Goal: Ask a question: Seek information or help from site administrators or community

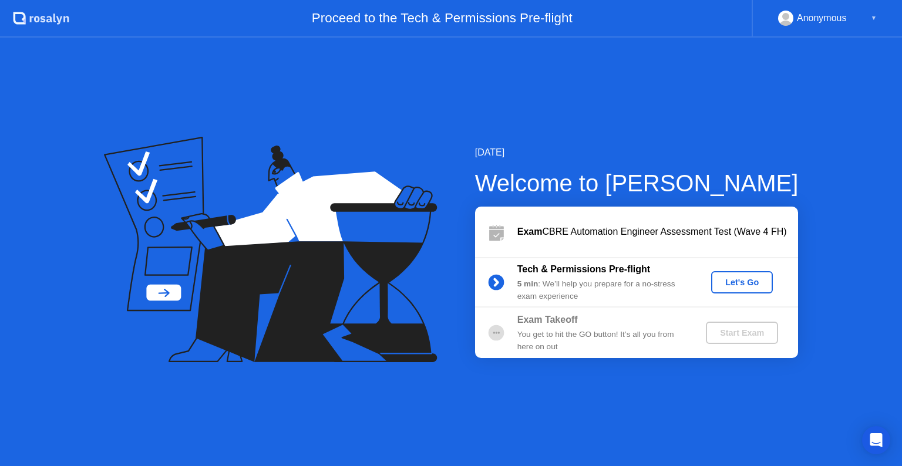
click at [750, 287] on div "Let's Go" at bounding box center [742, 282] width 52 height 9
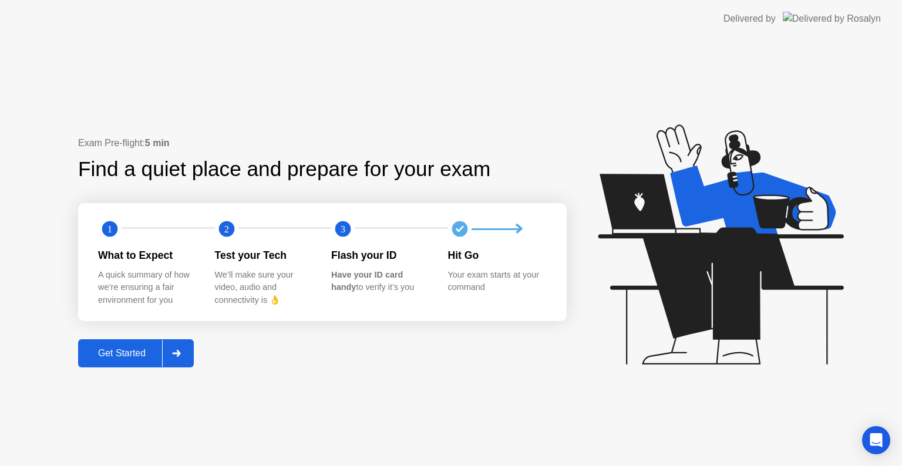
click at [336, 230] on circle at bounding box center [343, 229] width 16 height 16
click at [107, 352] on div "Get Started" at bounding box center [122, 353] width 80 height 11
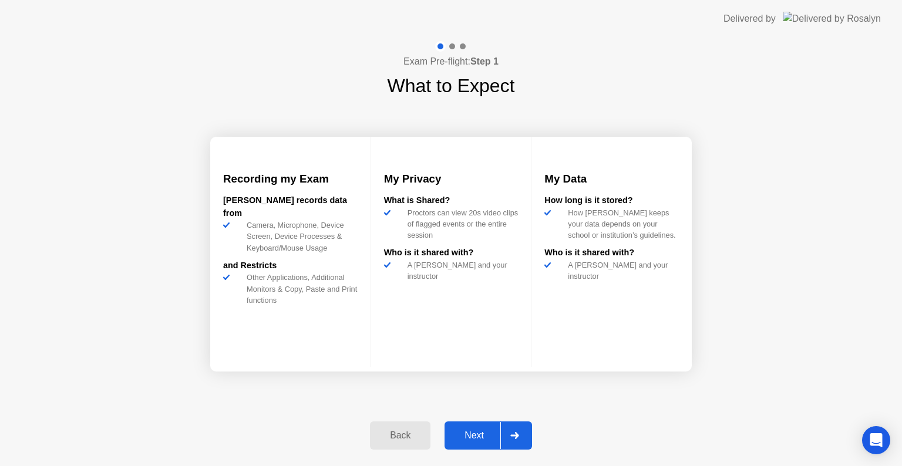
click at [463, 430] on div "Next" at bounding box center [474, 435] width 52 height 11
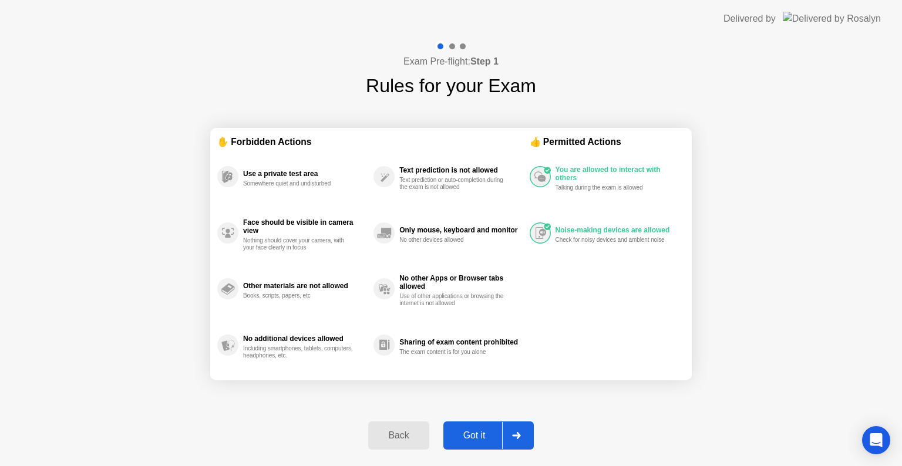
click at [467, 437] on div "Got it" at bounding box center [474, 435] width 55 height 11
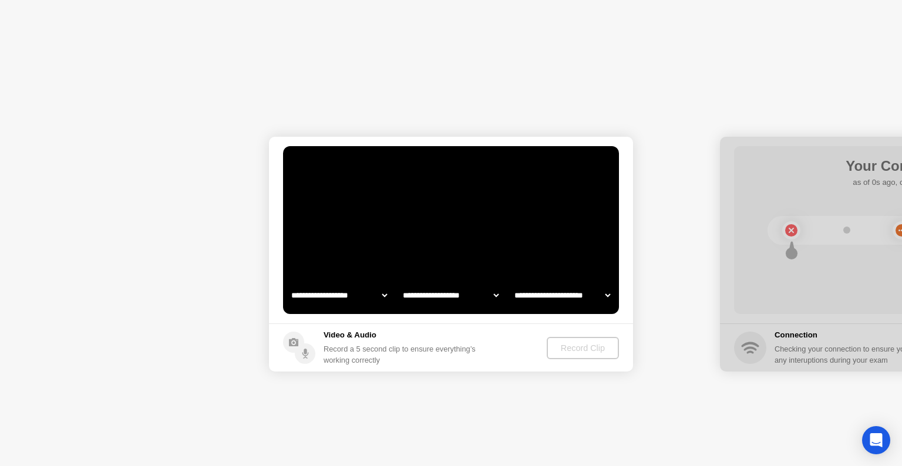
select select "**********"
select select "*******"
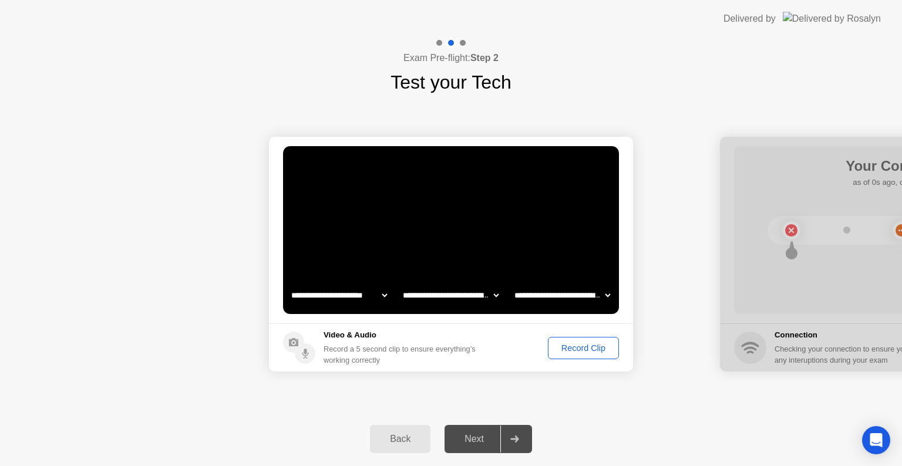
click at [588, 348] on div "Record Clip" at bounding box center [583, 348] width 63 height 9
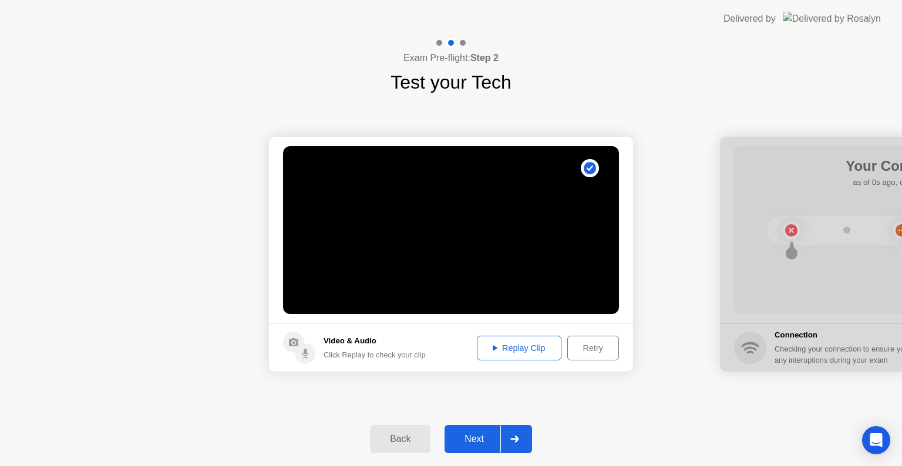
click at [547, 345] on div "Replay Clip" at bounding box center [519, 348] width 76 height 9
click at [476, 435] on div "Next" at bounding box center [474, 439] width 52 height 11
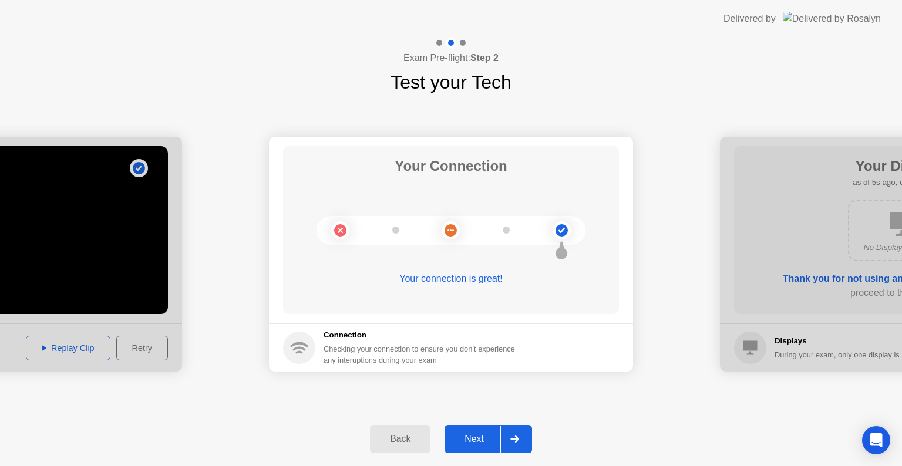
click at [473, 437] on div "Next" at bounding box center [474, 439] width 52 height 11
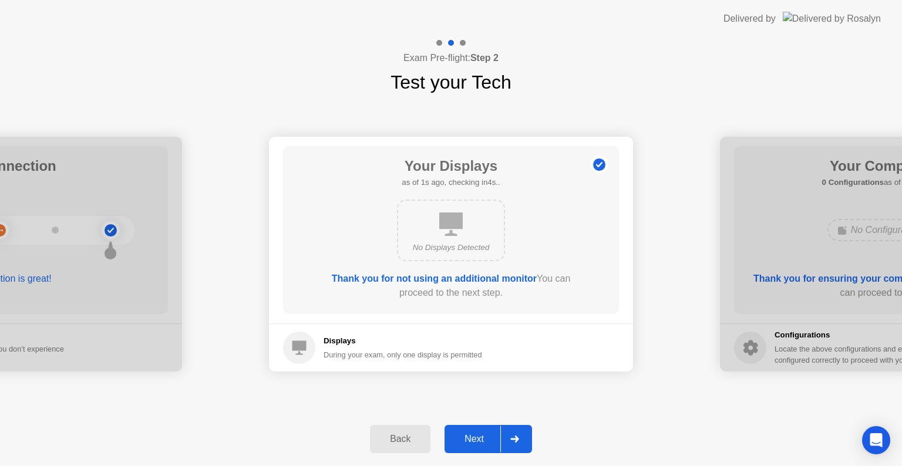
click at [479, 435] on div "Next" at bounding box center [474, 439] width 52 height 11
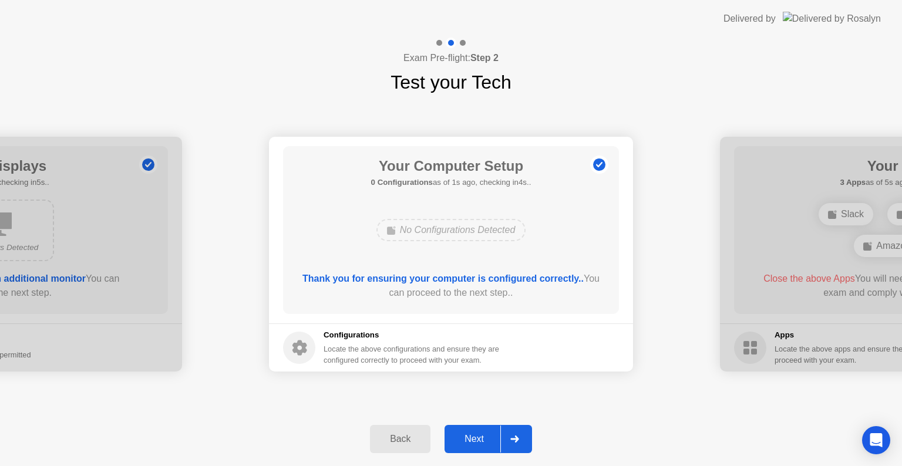
click at [471, 435] on div "Next" at bounding box center [474, 439] width 52 height 11
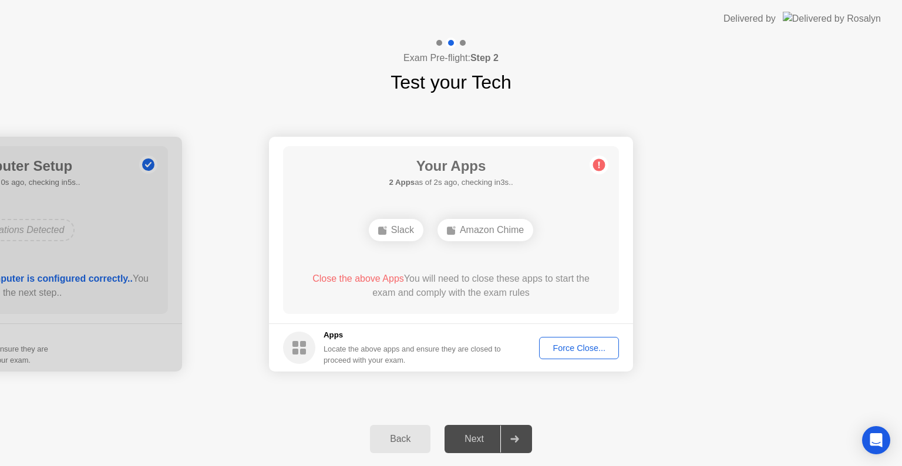
click at [571, 355] on button "Force Close..." at bounding box center [579, 348] width 80 height 22
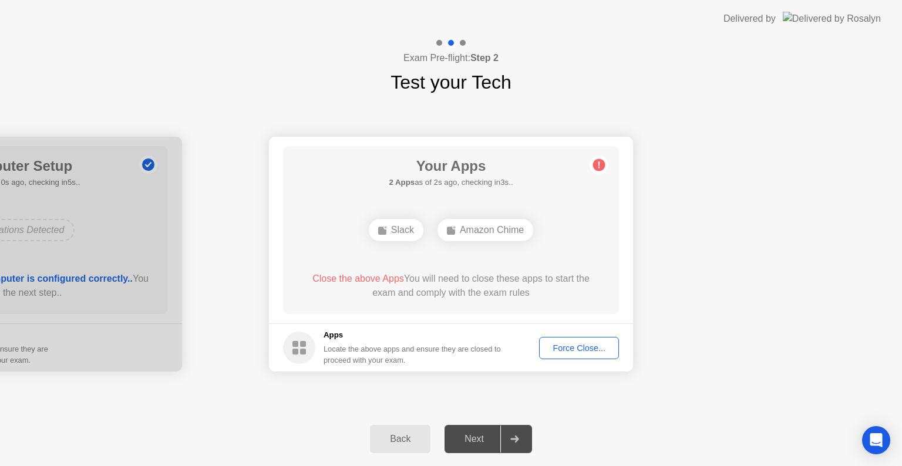
click at [462, 224] on div "Amazon Chime" at bounding box center [485, 230] width 96 height 22
click at [395, 445] on div "Back" at bounding box center [399, 439] width 53 height 11
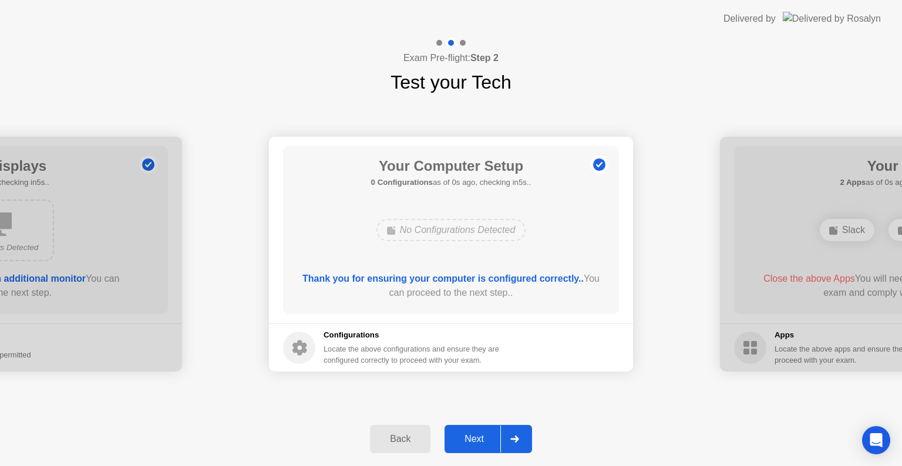
click at [470, 439] on div "Next" at bounding box center [474, 439] width 52 height 11
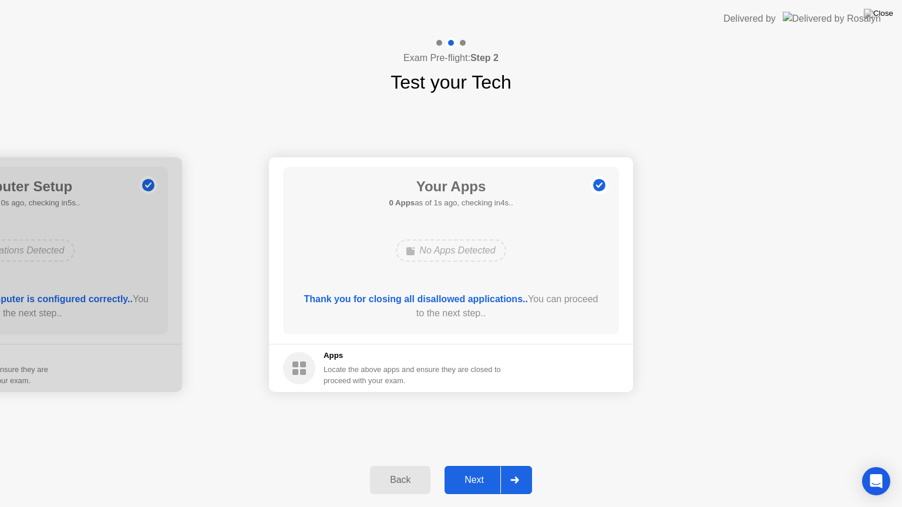
click at [479, 466] on button "Next" at bounding box center [488, 480] width 87 height 28
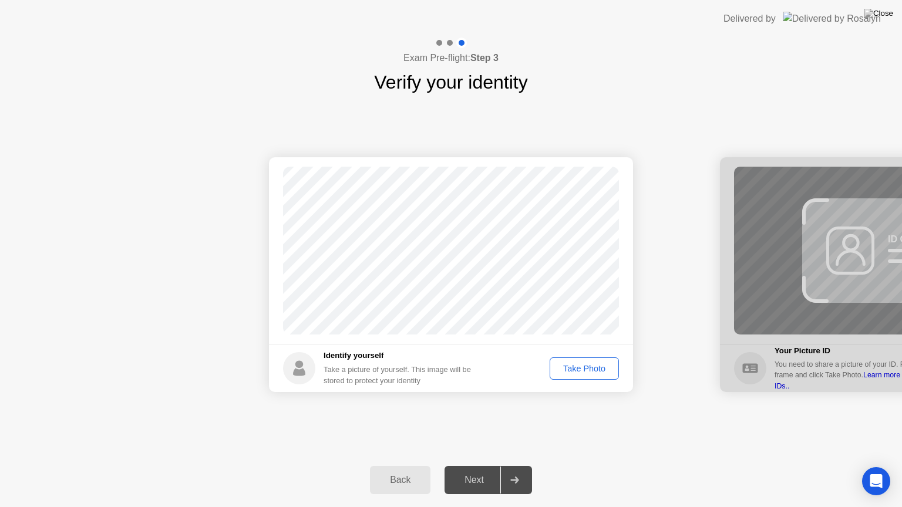
click at [566, 370] on div "Take Photo" at bounding box center [584, 368] width 61 height 9
click at [470, 466] on button "Next" at bounding box center [488, 480] width 87 height 28
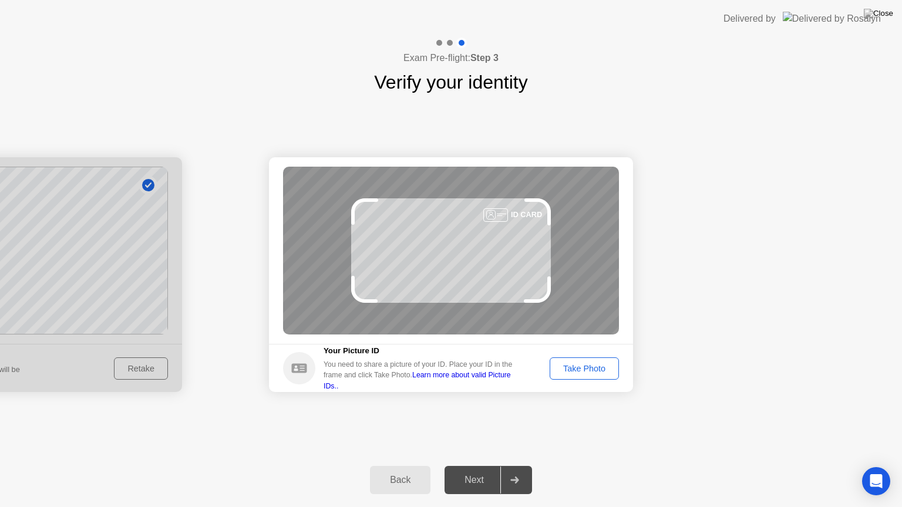
click at [557, 378] on button "Take Photo" at bounding box center [584, 369] width 69 height 22
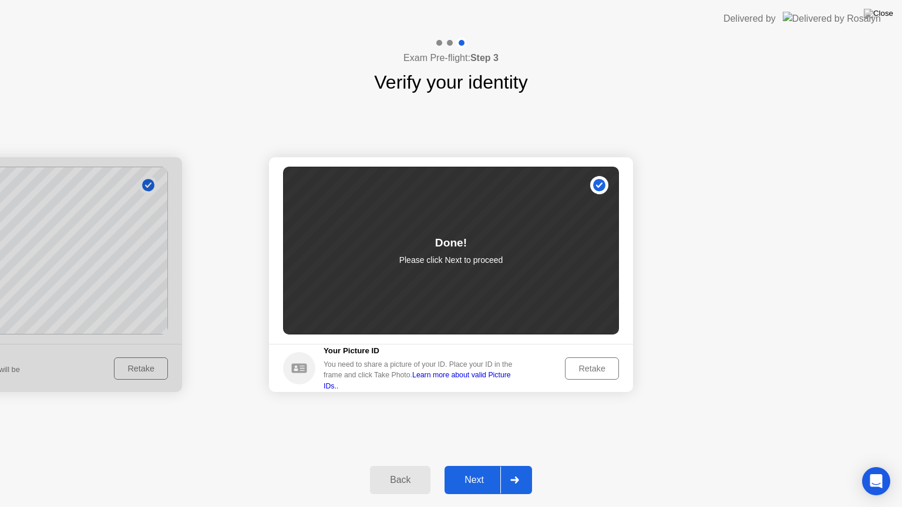
click at [465, 466] on button "Next" at bounding box center [488, 480] width 87 height 28
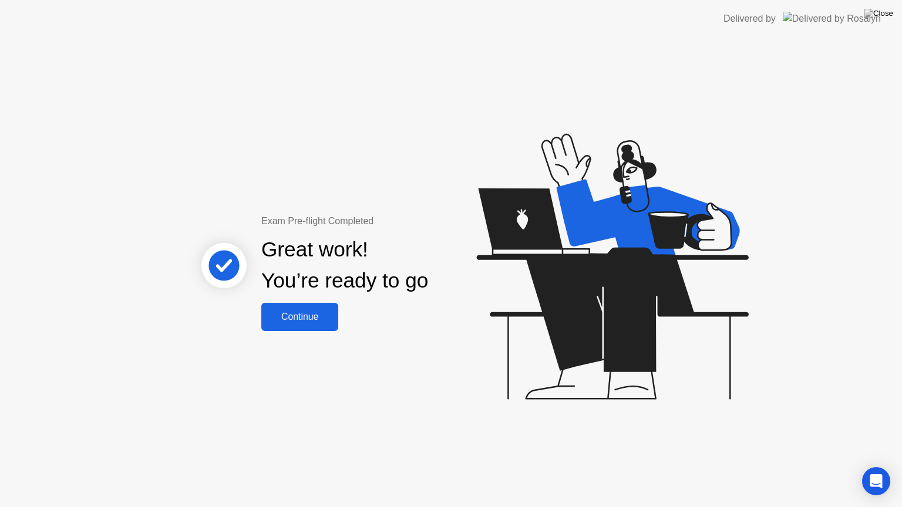
click at [321, 319] on div "Continue" at bounding box center [300, 317] width 70 height 11
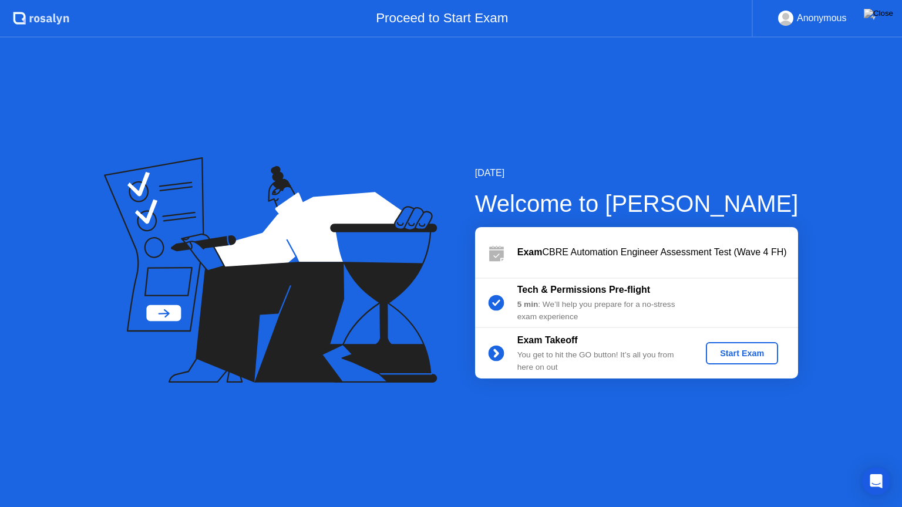
click at [727, 355] on div "Start Exam" at bounding box center [742, 353] width 63 height 9
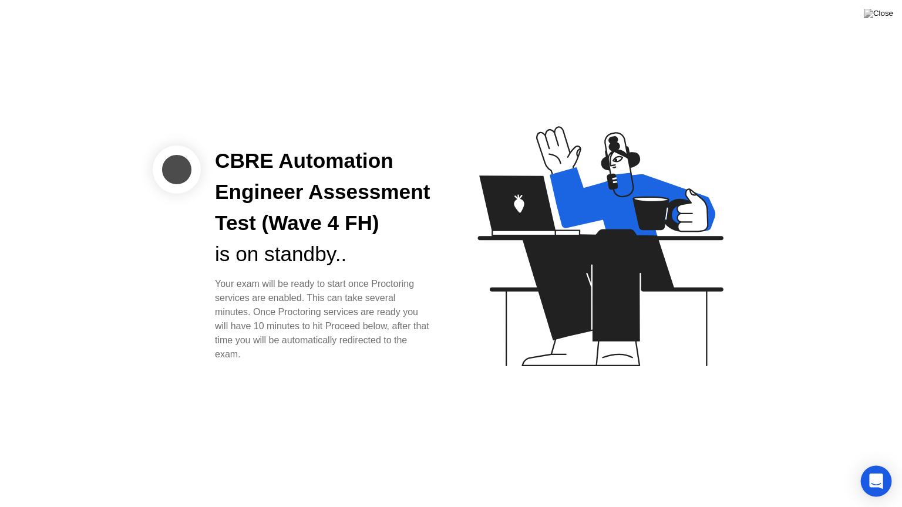
click at [876, 466] on icon "Open Intercom Messenger" at bounding box center [876, 481] width 14 height 15
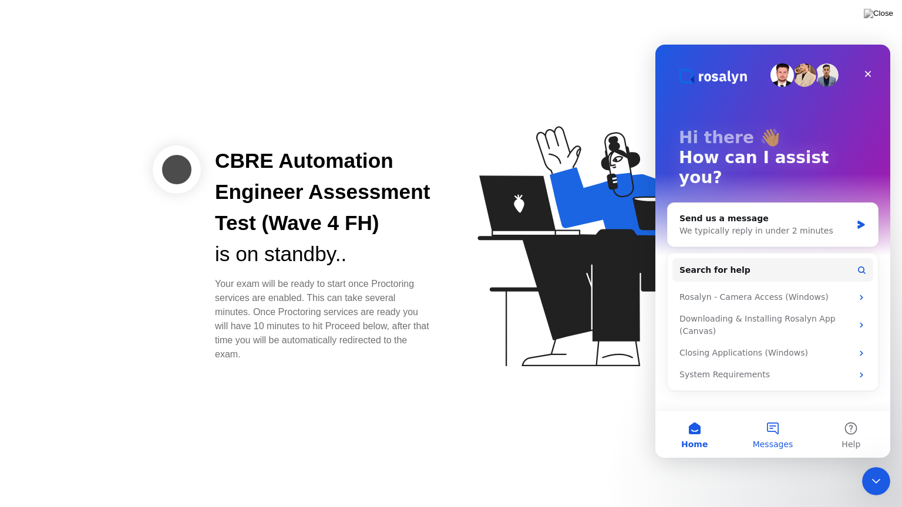
click at [764, 421] on button "Messages" at bounding box center [772, 434] width 78 height 47
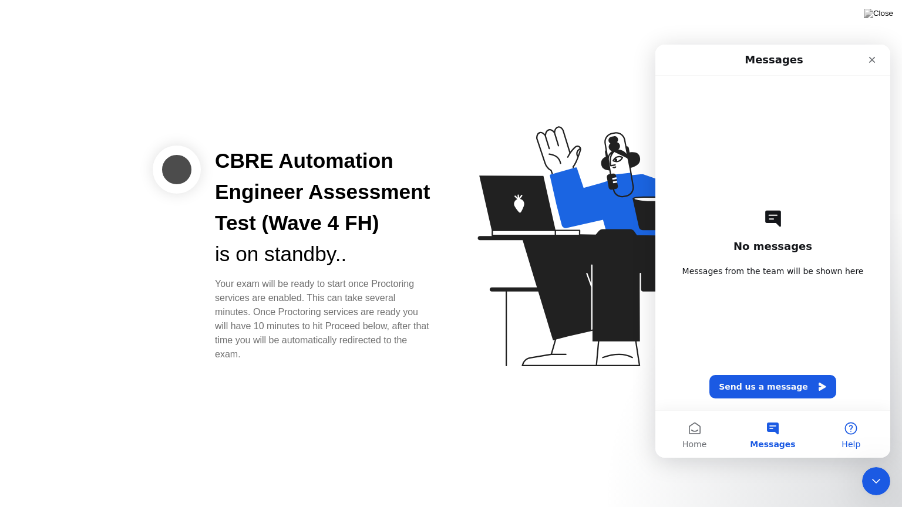
click at [849, 432] on button "Help" at bounding box center [851, 434] width 78 height 47
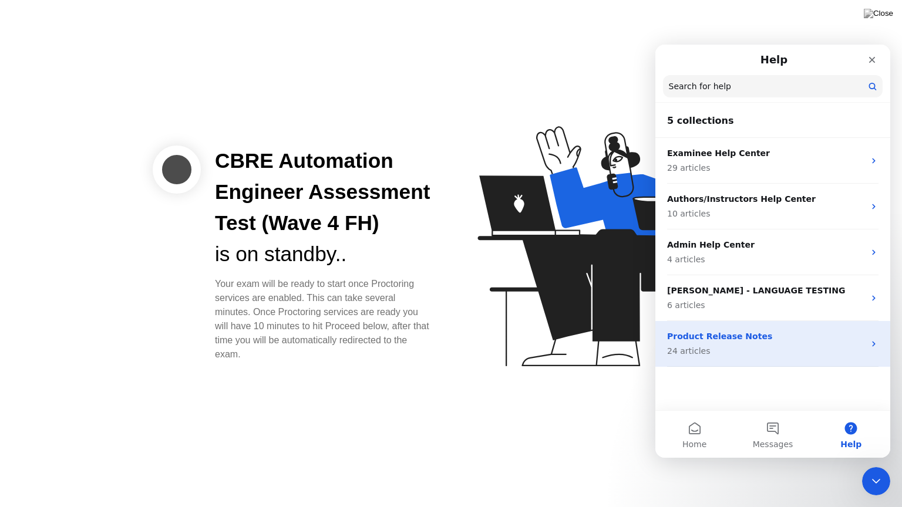
click at [792, 336] on p "Product Release Notes" at bounding box center [765, 337] width 197 height 12
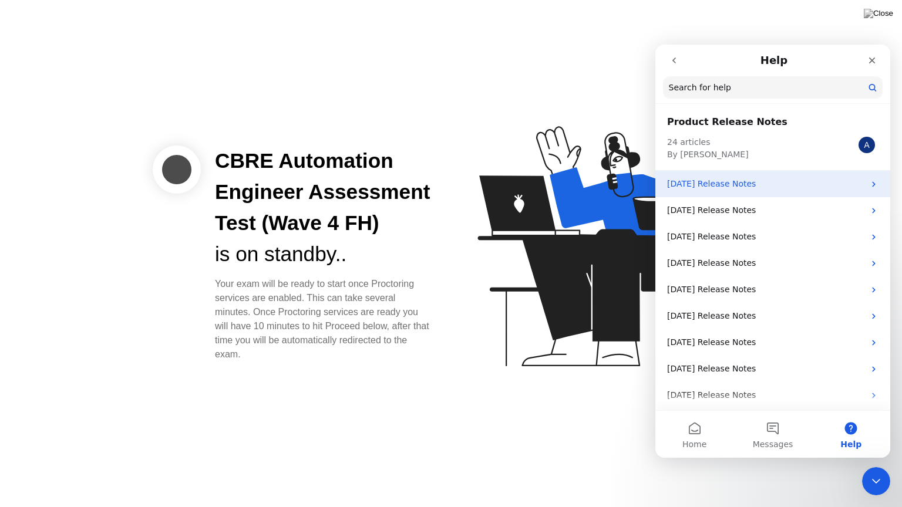
click at [779, 190] on p "[DATE] Release Notes" at bounding box center [765, 184] width 197 height 12
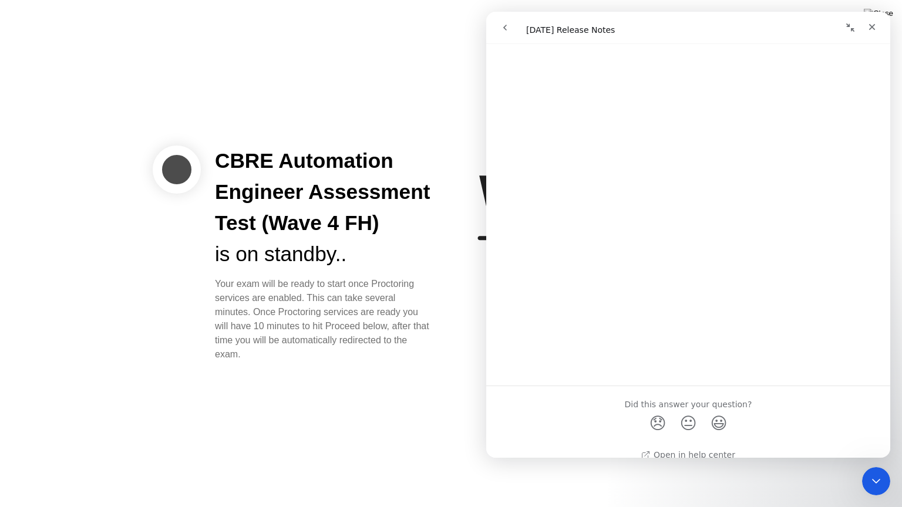
scroll to position [1048, 0]
click at [870, 31] on icon "Close" at bounding box center [871, 26] width 9 height 9
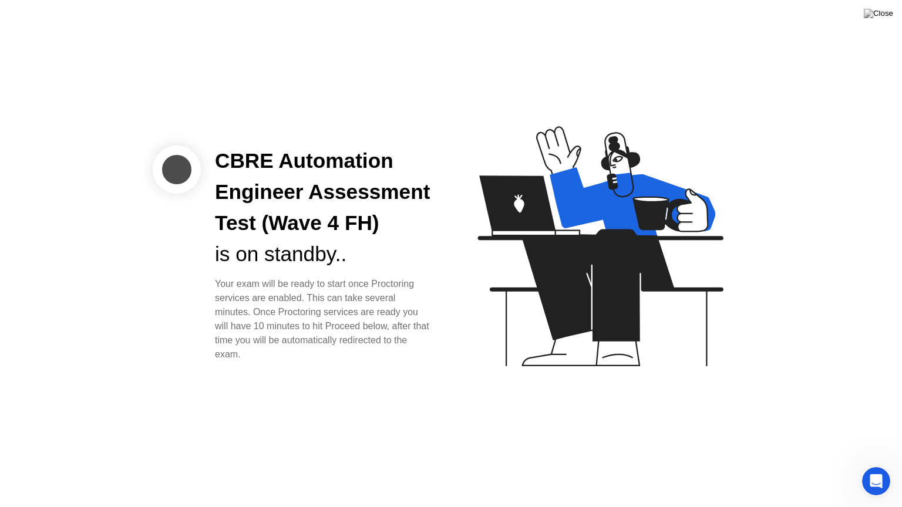
scroll to position [0, 0]
click at [884, 466] on div "Open Intercom Messenger" at bounding box center [874, 479] width 39 height 39
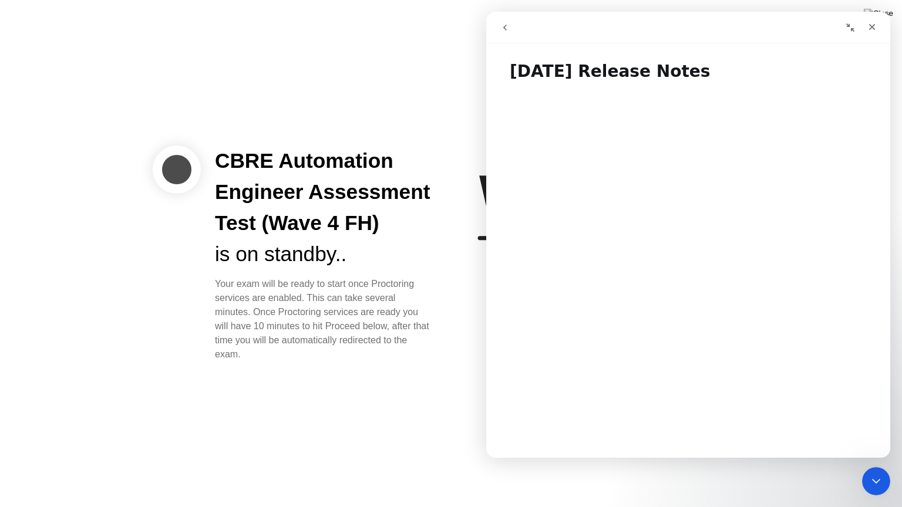
click at [505, 23] on icon "go back" at bounding box center [504, 27] width 9 height 9
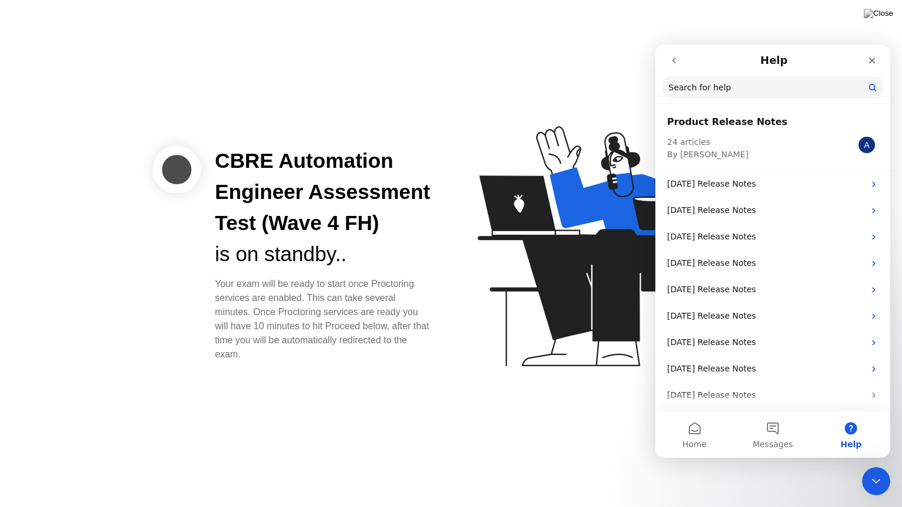
click at [676, 62] on icon "go back" at bounding box center [673, 60] width 9 height 9
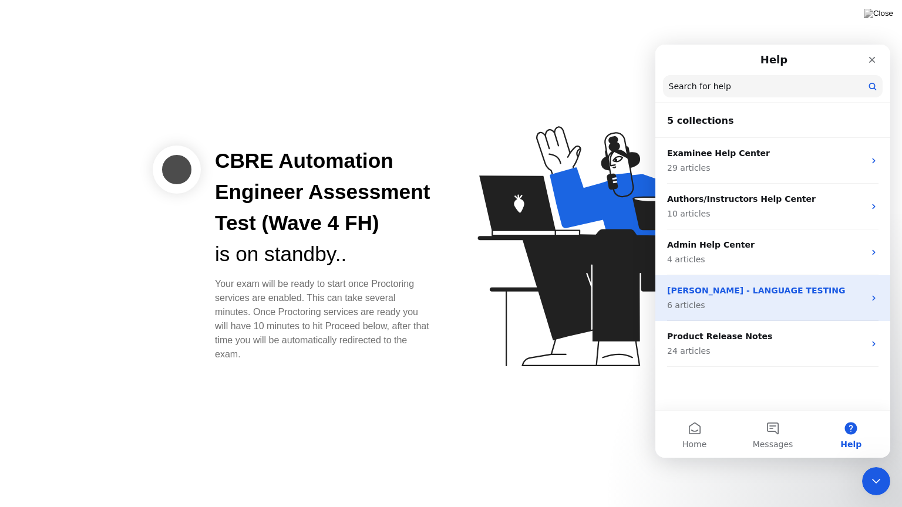
click at [773, 296] on p "[PERSON_NAME] - LANGUAGE TESTING" at bounding box center [765, 291] width 197 height 12
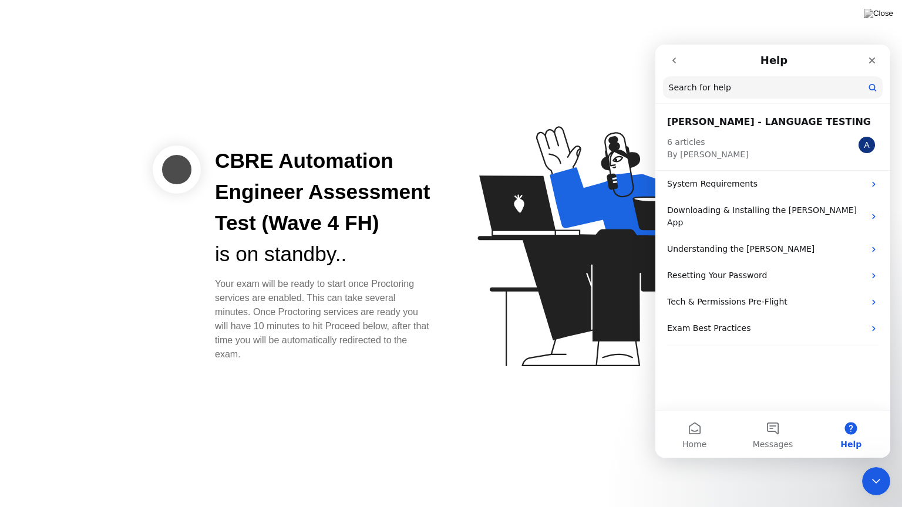
click at [675, 64] on icon "go back" at bounding box center [673, 60] width 9 height 9
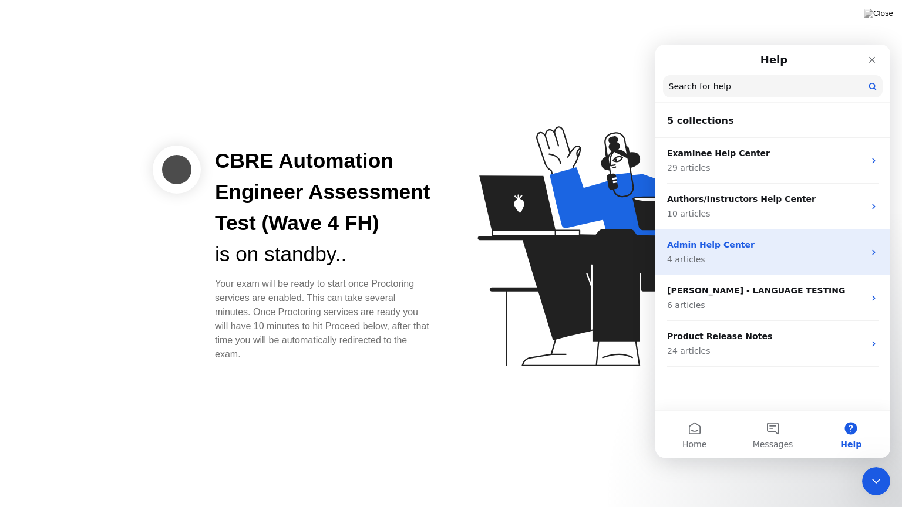
click at [725, 251] on div "Admin Help Center 4 articles" at bounding box center [765, 252] width 197 height 27
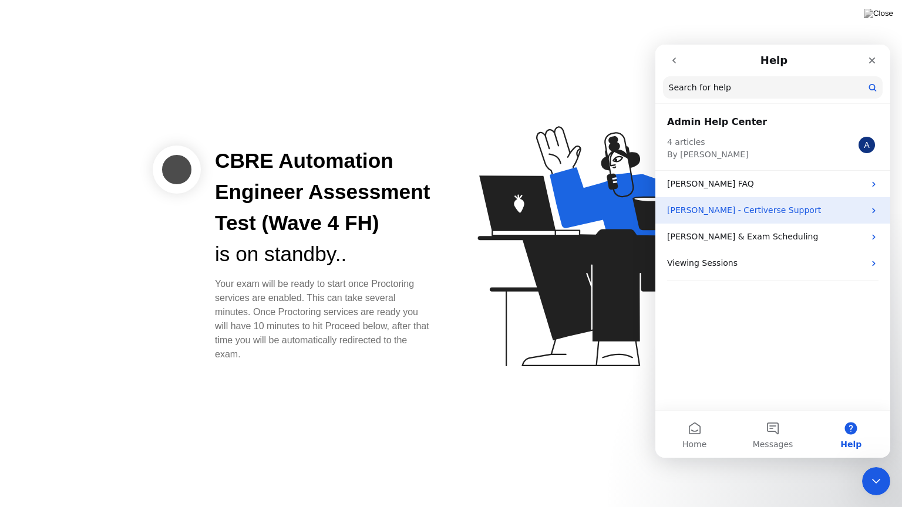
click at [790, 209] on p "[PERSON_NAME] - Certiverse Support" at bounding box center [765, 210] width 197 height 12
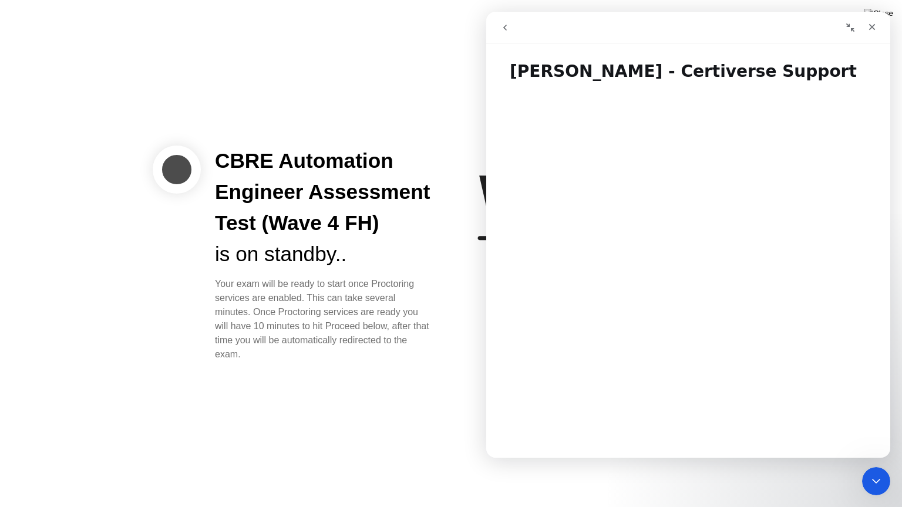
click at [502, 29] on icon "go back" at bounding box center [504, 27] width 9 height 9
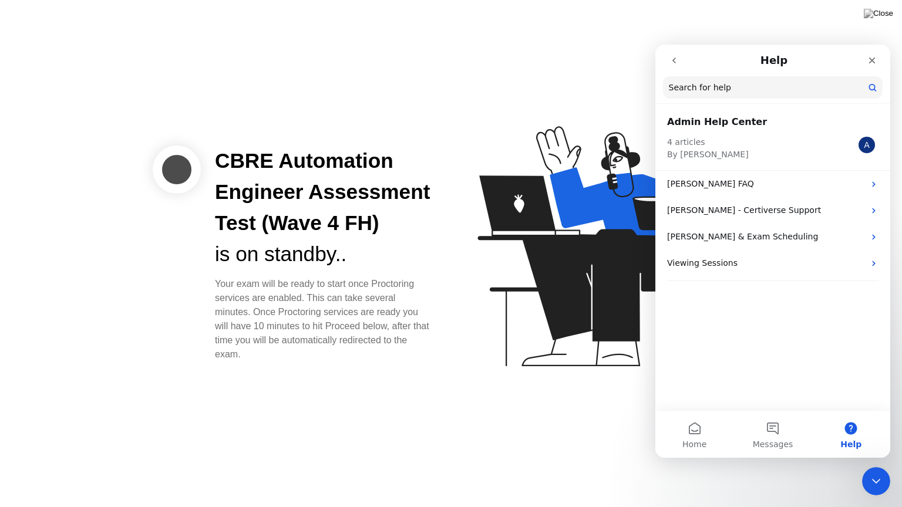
click at [673, 60] on icon "go back" at bounding box center [674, 61] width 4 height 6
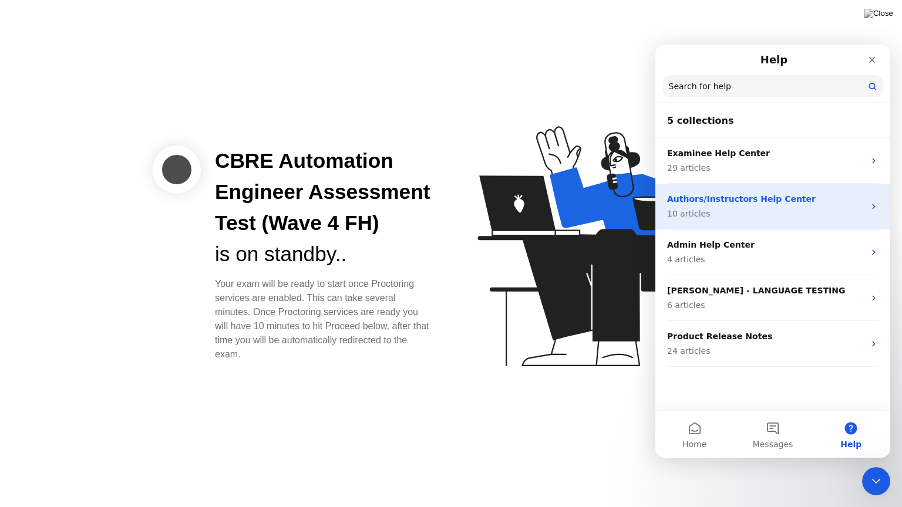
click at [772, 208] on p "10 articles" at bounding box center [765, 214] width 197 height 12
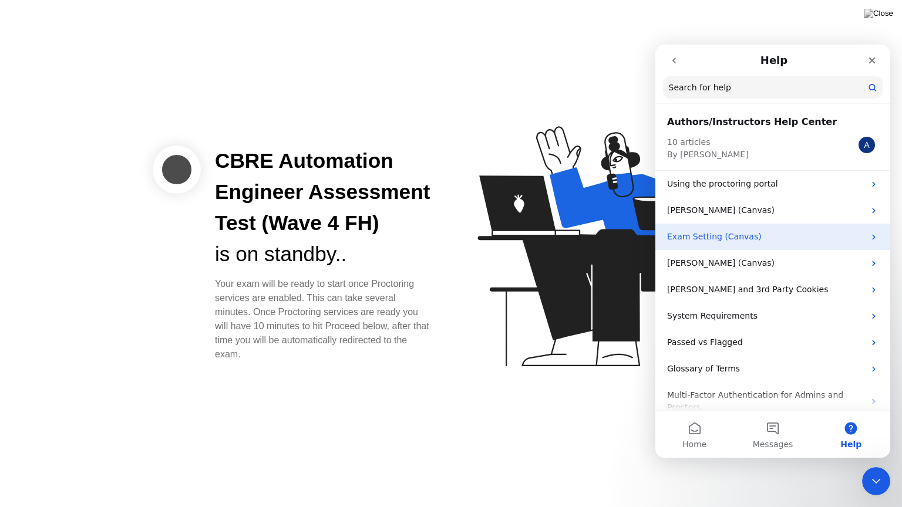
scroll to position [29, 0]
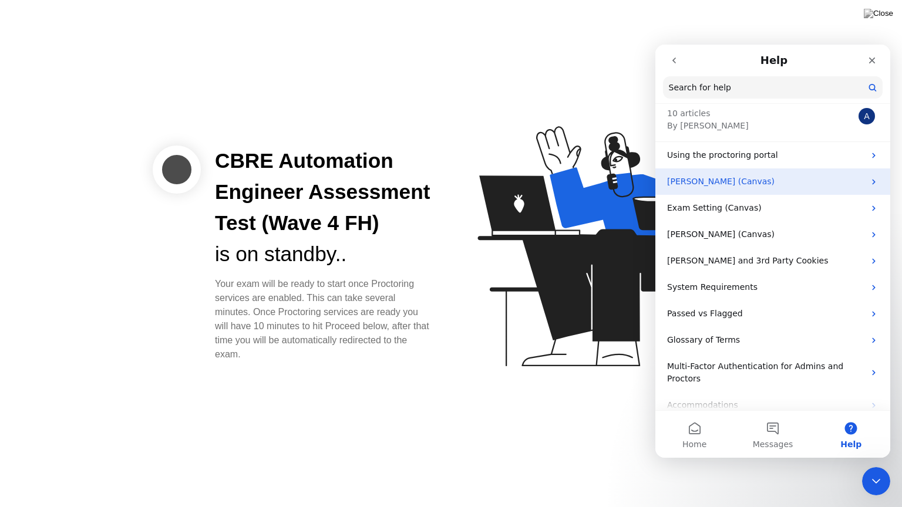
click at [786, 182] on p "[PERSON_NAME] (Canvas)" at bounding box center [765, 182] width 197 height 12
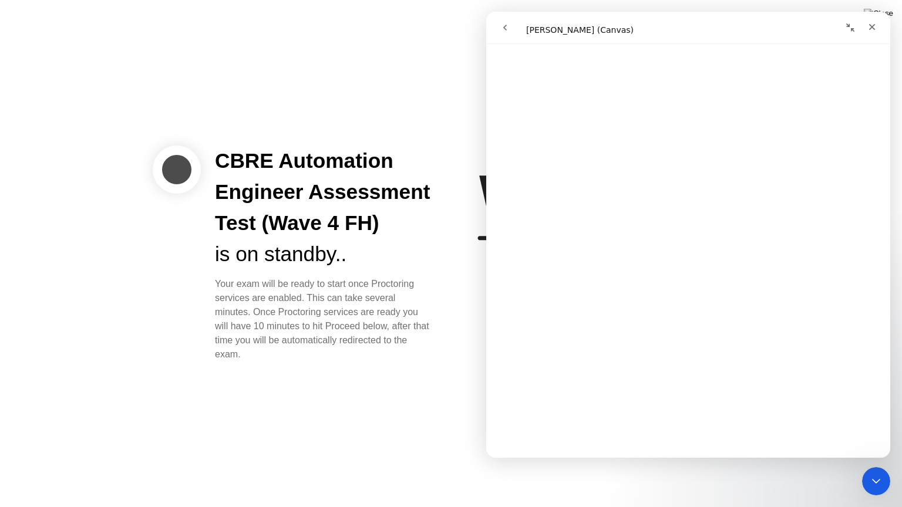
scroll to position [117, 0]
drag, startPoint x: 339, startPoint y: 297, endPoint x: 280, endPoint y: 186, distance: 126.1
click at [280, 186] on div "CBRE Automation Engineer Assessment Test (Wave 4 FH) is on standby.. Your exam …" at bounding box center [323, 254] width 245 height 216
click at [280, 186] on div "CBRE Automation Engineer Assessment Test (Wave 4 FH)" at bounding box center [323, 192] width 217 height 93
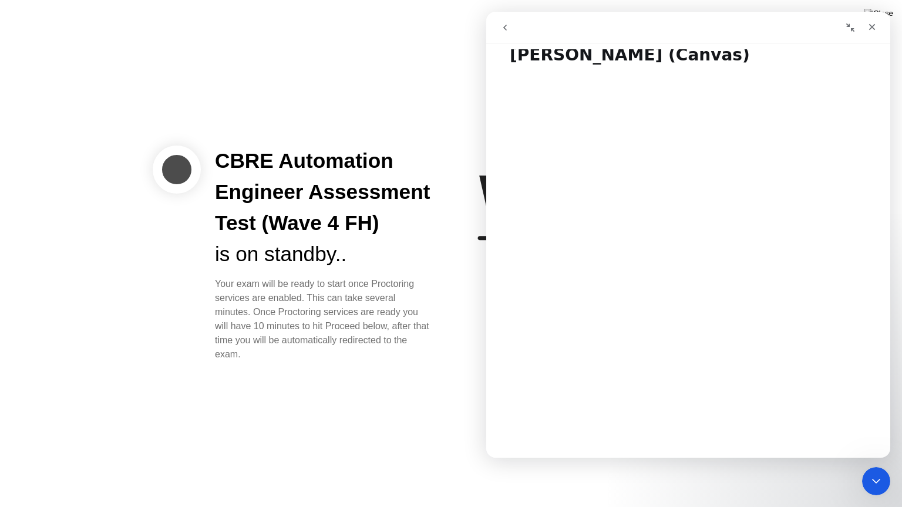
scroll to position [0, 0]
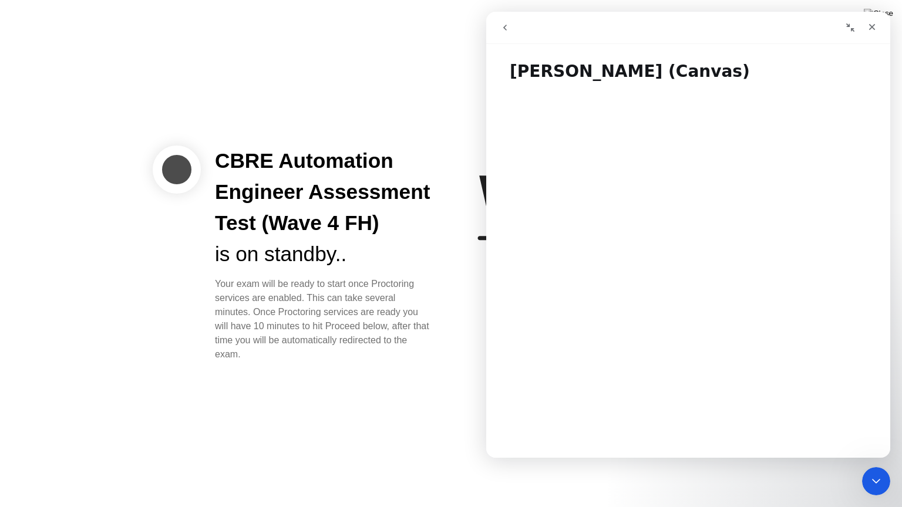
click at [503, 27] on icon "go back" at bounding box center [504, 27] width 9 height 9
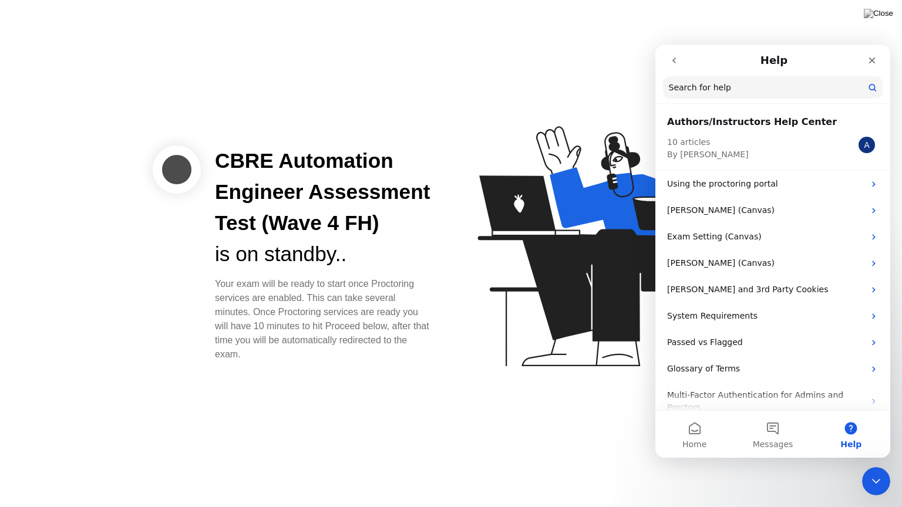
drag, startPoint x: 392, startPoint y: 332, endPoint x: 220, endPoint y: 168, distance: 237.2
click at [220, 168] on div "CBRE Automation Engineer Assessment Test (Wave 4 FH) is on standby.. Your exam …" at bounding box center [323, 254] width 245 height 216
click at [220, 168] on div "CBRE Automation Engineer Assessment Test (Wave 4 FH)" at bounding box center [323, 192] width 217 height 93
drag, startPoint x: 220, startPoint y: 168, endPoint x: 350, endPoint y: 352, distance: 225.5
click at [350, 352] on div "CBRE Automation Engineer Assessment Test (Wave 4 FH) is on standby.. Your exam …" at bounding box center [323, 254] width 245 height 216
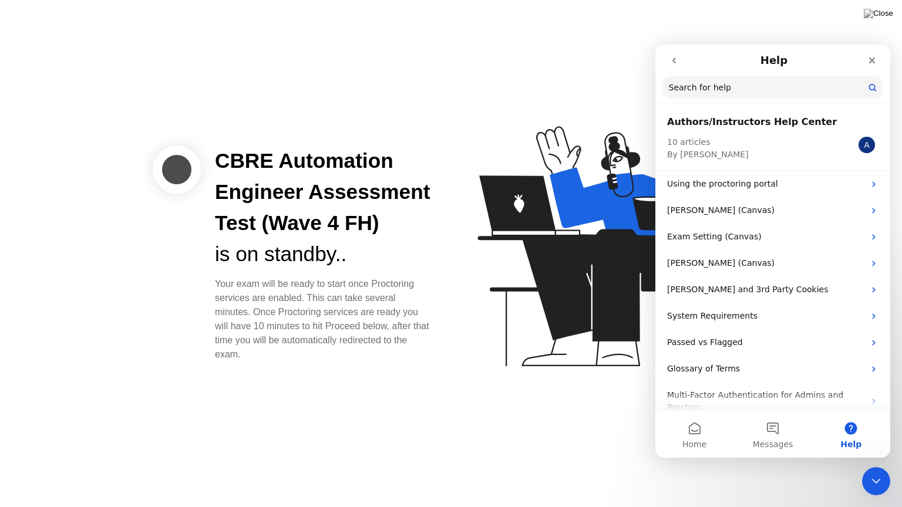
click at [350, 352] on div "Your exam will be ready to start once Proctoring services are enabled. This can…" at bounding box center [323, 319] width 217 height 85
drag, startPoint x: 350, startPoint y: 352, endPoint x: 216, endPoint y: 154, distance: 239.4
click at [216, 154] on div "CBRE Automation Engineer Assessment Test (Wave 4 FH) is on standby.. Your exam …" at bounding box center [323, 254] width 245 height 216
click at [216, 154] on div "CBRE Automation Engineer Assessment Test (Wave 4 FH)" at bounding box center [323, 192] width 217 height 93
drag, startPoint x: 216, startPoint y: 154, endPoint x: 319, endPoint y: 362, distance: 232.1
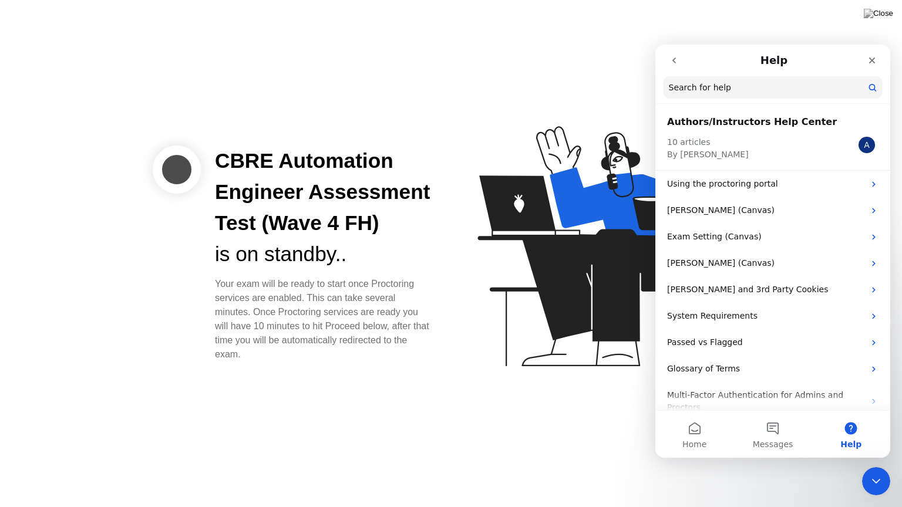
click at [319, 362] on div "CBRE Automation Engineer Assessment Test (Wave 4 FH) is on standby.. Your exam …" at bounding box center [451, 253] width 902 height 507
drag, startPoint x: 319, startPoint y: 362, endPoint x: 203, endPoint y: 140, distance: 250.1
click at [203, 140] on div "CBRE Automation Engineer Assessment Test (Wave 4 FH) is on standby.. Your exam …" at bounding box center [451, 253] width 902 height 507
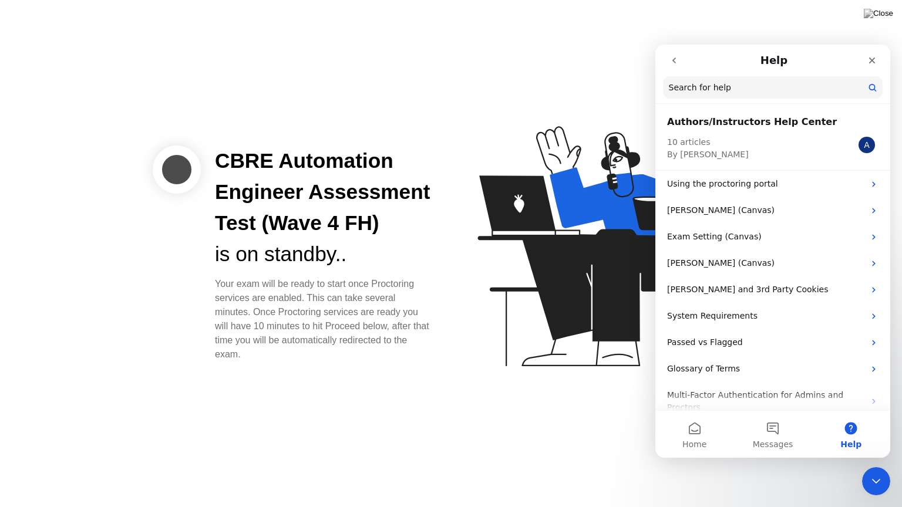
drag, startPoint x: 203, startPoint y: 140, endPoint x: 550, endPoint y: 211, distance: 353.7
click at [550, 211] on div "CBRE Automation Engineer Assessment Test (Wave 4 FH) is on standby.. Your exam …" at bounding box center [451, 253] width 902 height 507
click at [359, 295] on div "Your exam will be ready to start once Proctoring services are enabled. This can…" at bounding box center [323, 319] width 217 height 85
click at [679, 61] on button "go back" at bounding box center [674, 60] width 22 height 22
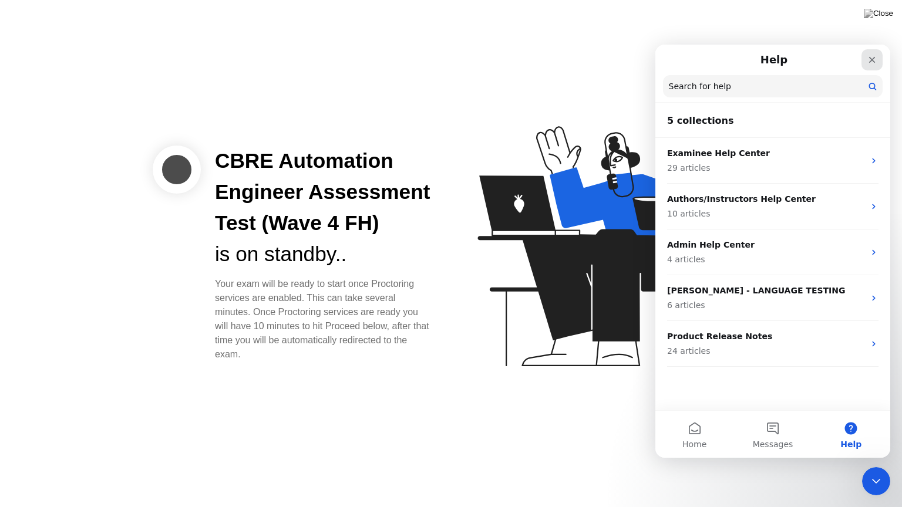
click at [873, 57] on icon "Close" at bounding box center [871, 59] width 9 height 9
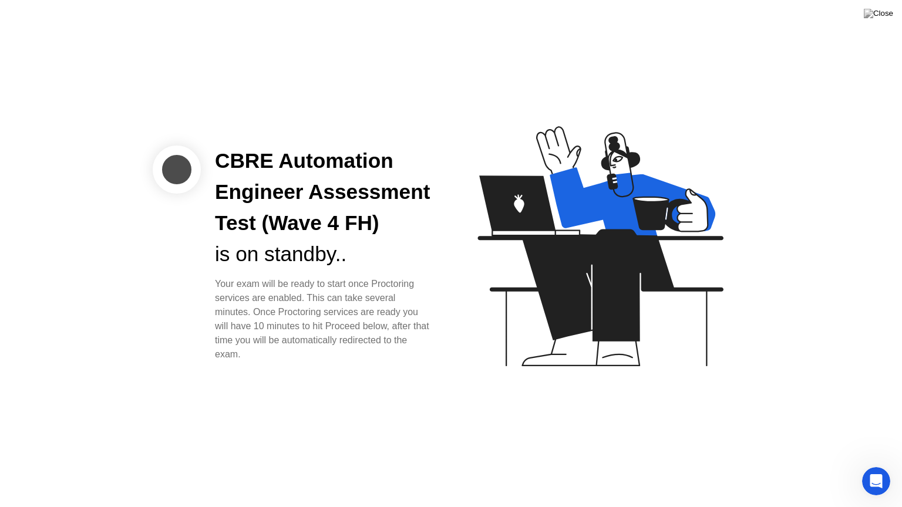
drag, startPoint x: 634, startPoint y: 357, endPoint x: 484, endPoint y: 507, distance: 211.8
click at [484, 466] on div "CBRE Automation Engineer Assessment Test (Wave 4 FH) is on standby.. Your exam …" at bounding box center [451, 253] width 902 height 507
click at [313, 300] on div "Your exam will be ready to start once Proctoring services are enabled. This can…" at bounding box center [323, 319] width 217 height 85
click at [865, 466] on div "Open Intercom Messenger" at bounding box center [874, 479] width 39 height 39
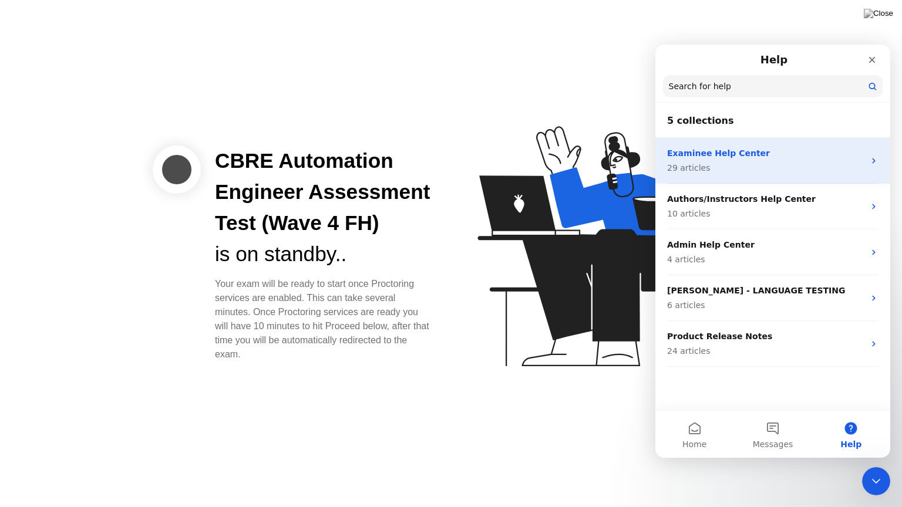
click at [762, 164] on p "29 articles" at bounding box center [765, 168] width 197 height 12
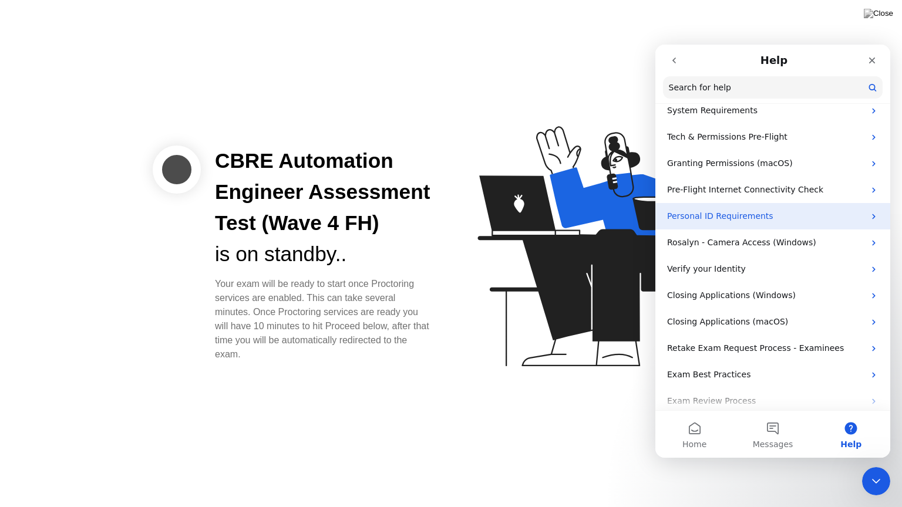
scroll to position [181, 0]
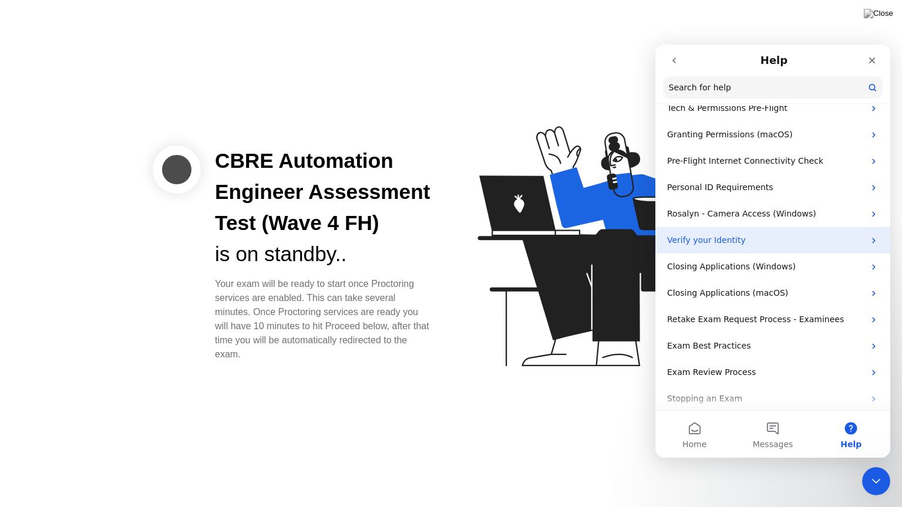
click at [800, 235] on p "Verify your Identity" at bounding box center [765, 240] width 197 height 12
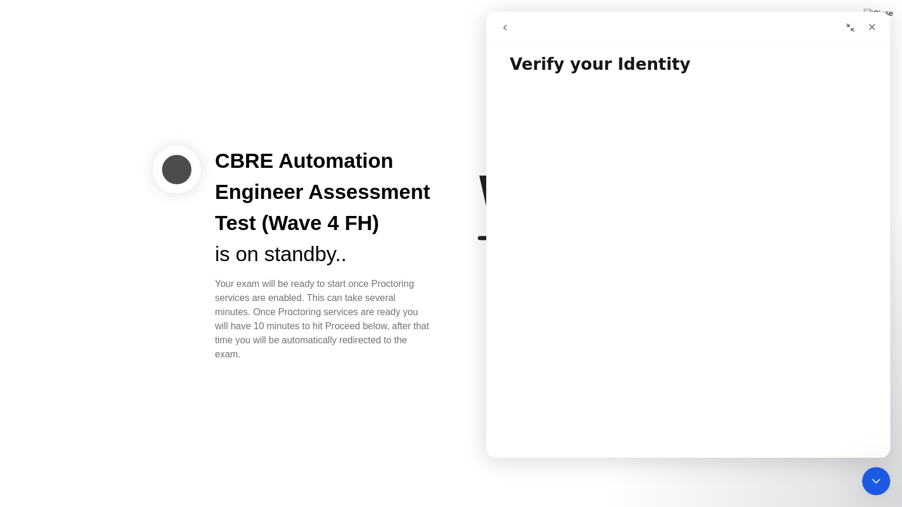
scroll to position [0, 0]
click at [506, 33] on button "go back" at bounding box center [505, 27] width 22 height 22
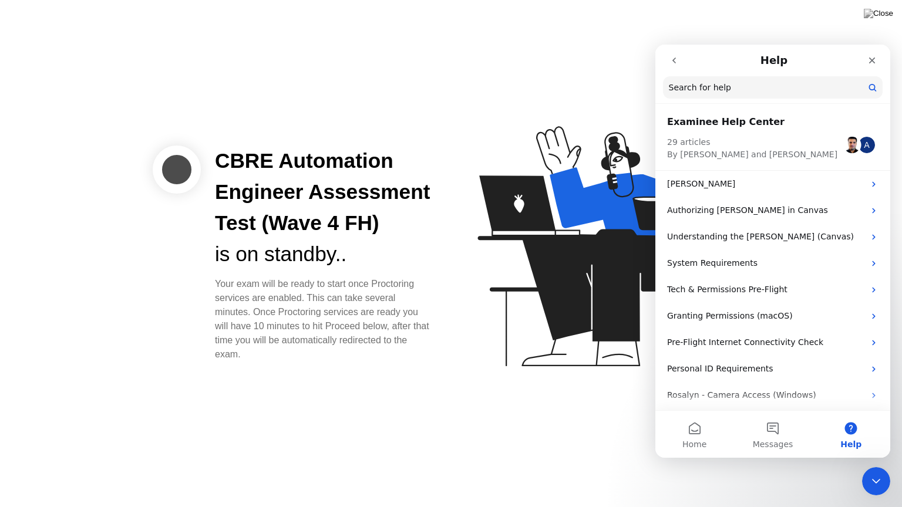
click at [679, 65] on button "go back" at bounding box center [674, 60] width 22 height 22
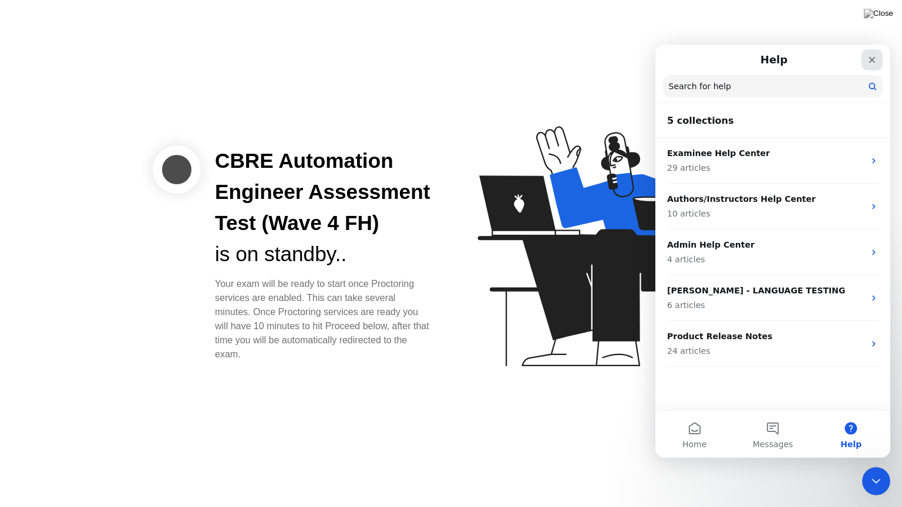
click at [870, 59] on icon "Close" at bounding box center [871, 59] width 9 height 9
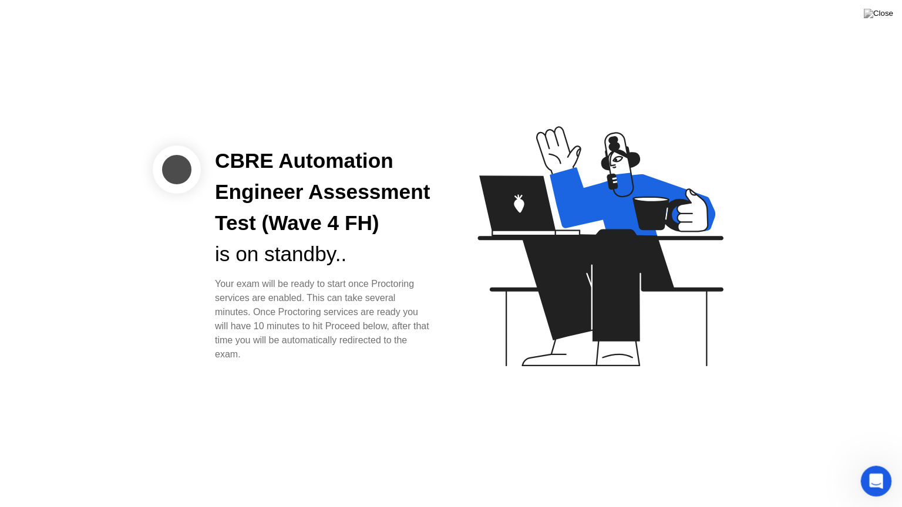
click at [872, 466] on icon "Open Intercom Messenger" at bounding box center [874, 479] width 19 height 19
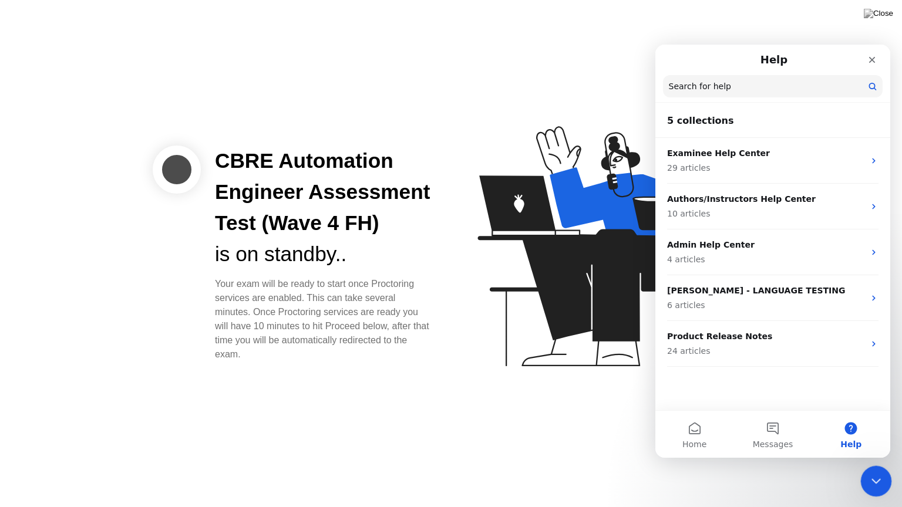
drag, startPoint x: 893, startPoint y: 482, endPoint x: 26, endPoint y: 17, distance: 983.1
click at [893, 466] on div "CBRE Automation Engineer Assessment Test (Wave 4 FH) is on standby.. Your exam …" at bounding box center [451, 253] width 902 height 507
click at [883, 466] on div "Close Intercom Messenger" at bounding box center [874, 480] width 28 height 28
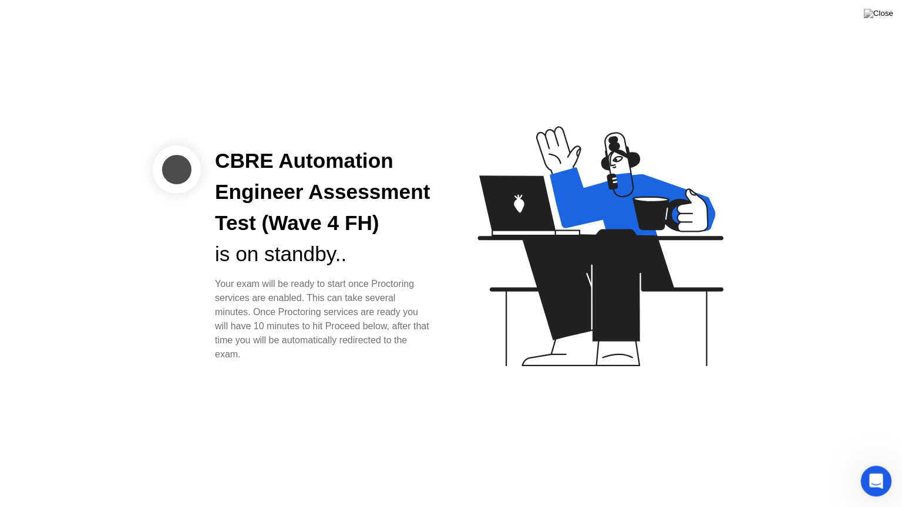
click at [861, 466] on div "Open Intercom Messenger" at bounding box center [874, 479] width 39 height 39
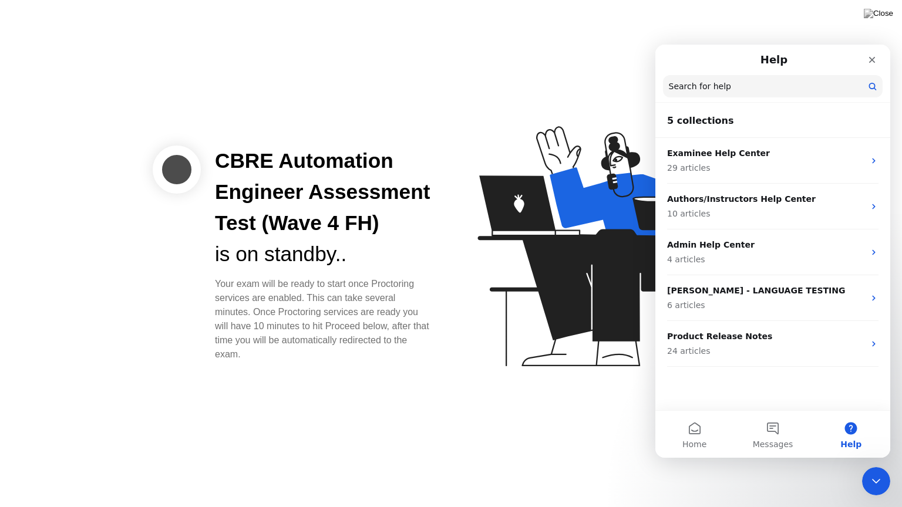
drag, startPoint x: 808, startPoint y: 395, endPoint x: 856, endPoint y: 433, distance: 61.4
click at [856, 433] on div "5 collections Examinee Help Center 29 articles Authors/Instructors Help Center …" at bounding box center [772, 251] width 235 height 413
click at [750, 427] on button "Messages" at bounding box center [772, 434] width 78 height 47
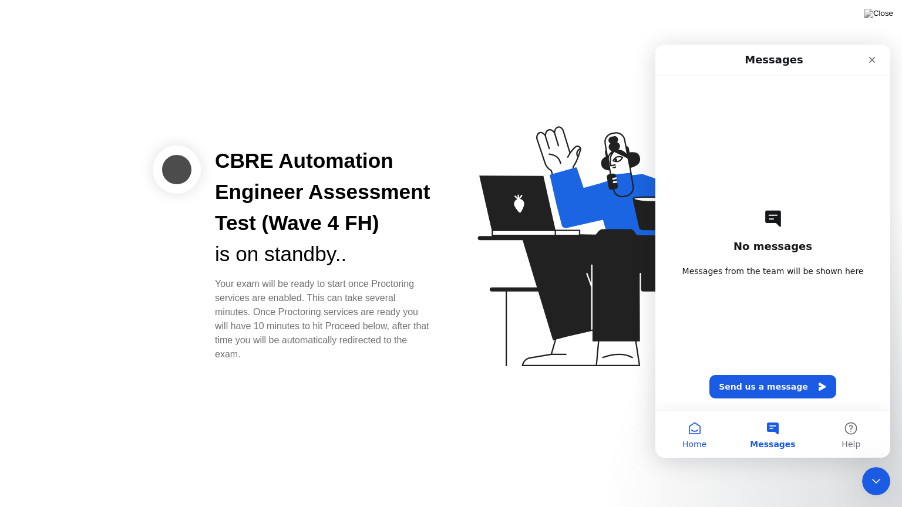
click at [684, 440] on span "Home" at bounding box center [694, 444] width 24 height 8
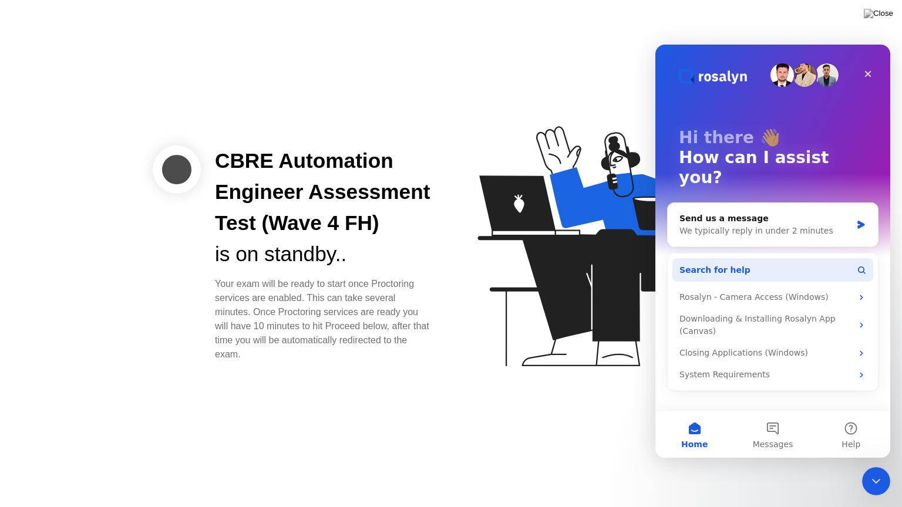
click at [751, 258] on button "Search for help" at bounding box center [772, 269] width 201 height 23
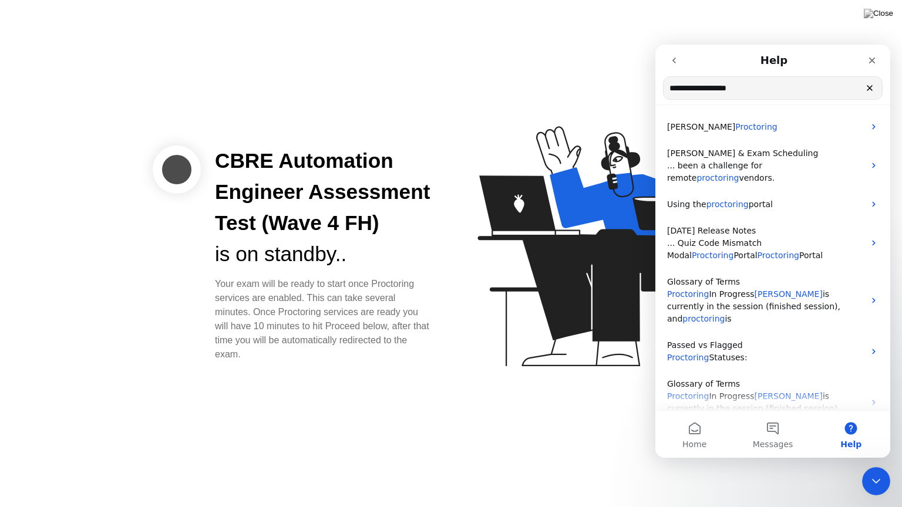
type input "**********"
click at [749, 200] on span "portal" at bounding box center [761, 204] width 24 height 9
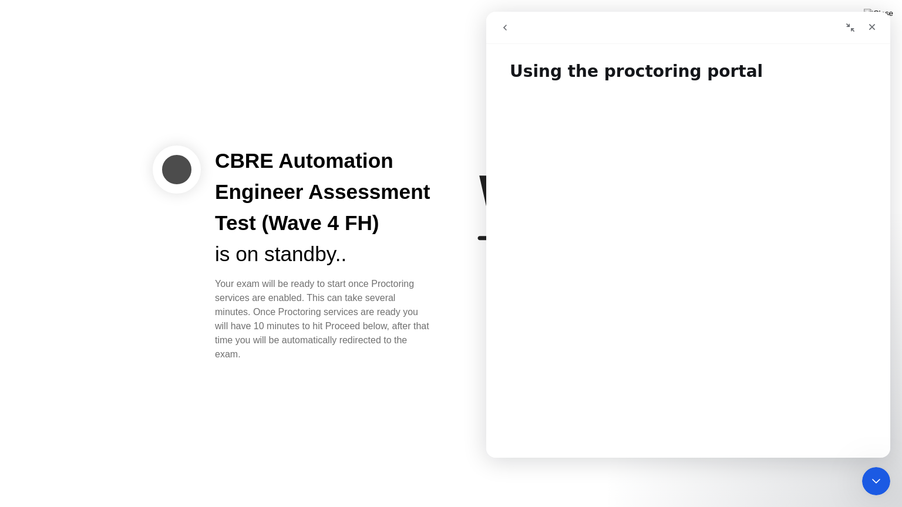
click at [503, 24] on icon "go back" at bounding box center [504, 27] width 9 height 9
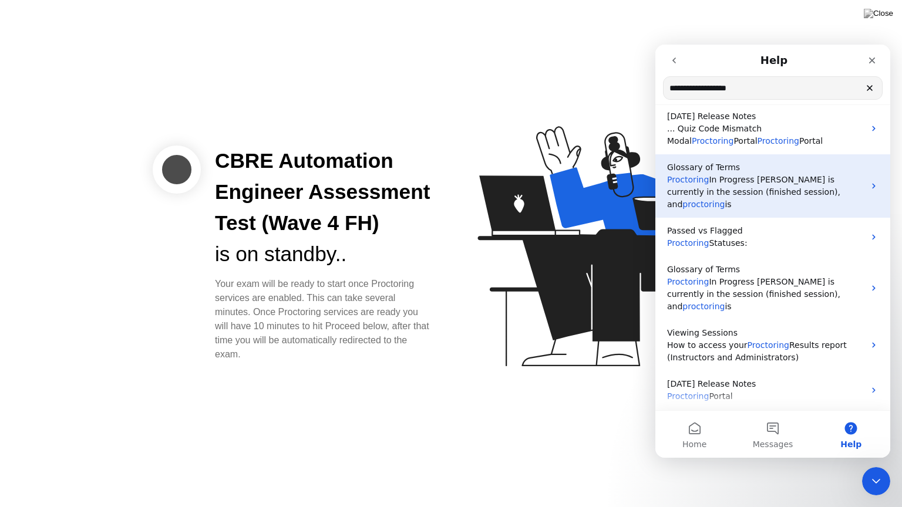
scroll to position [115, 0]
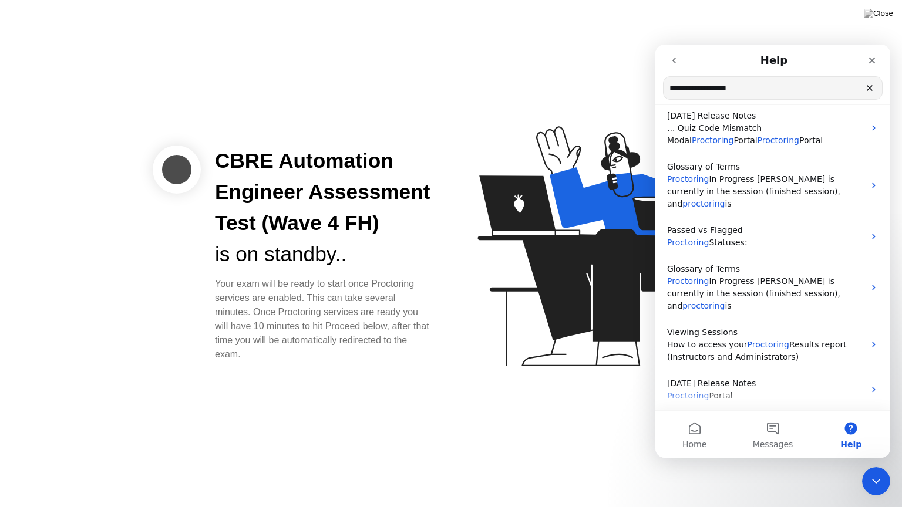
click at [672, 59] on icon "go back" at bounding box center [673, 60] width 9 height 9
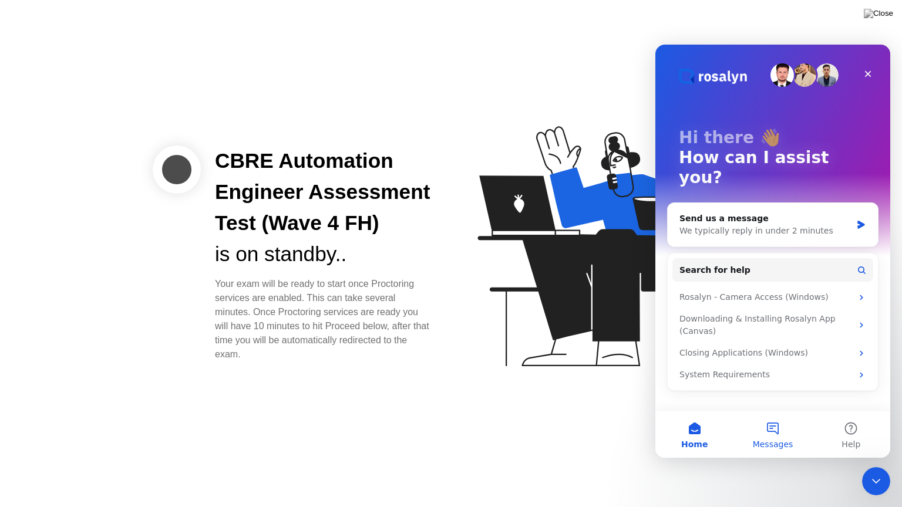
click at [766, 433] on button "Messages" at bounding box center [772, 434] width 78 height 47
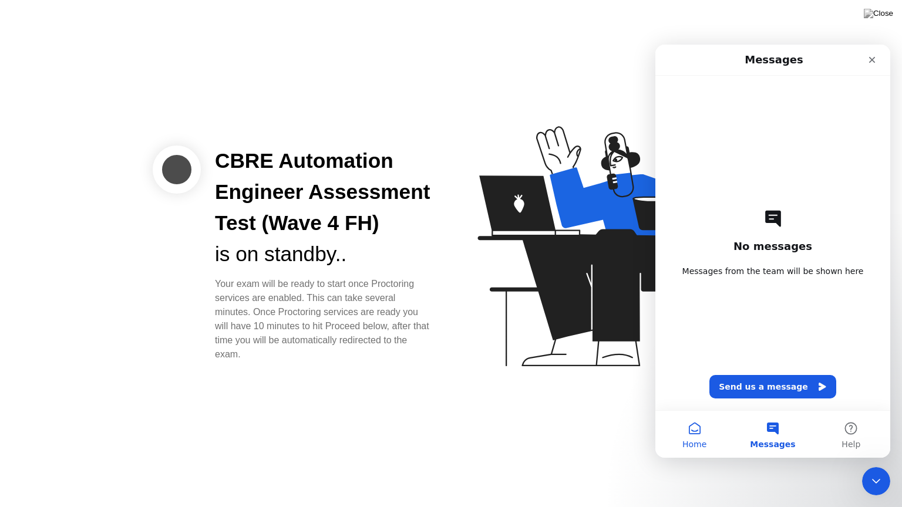
click at [694, 430] on button "Home" at bounding box center [694, 434] width 78 height 47
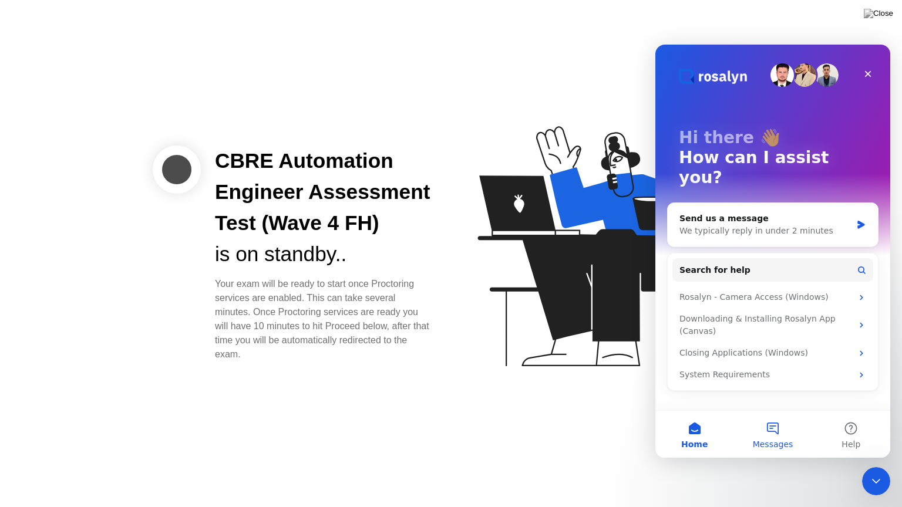
click at [771, 436] on button "Messages" at bounding box center [772, 434] width 78 height 47
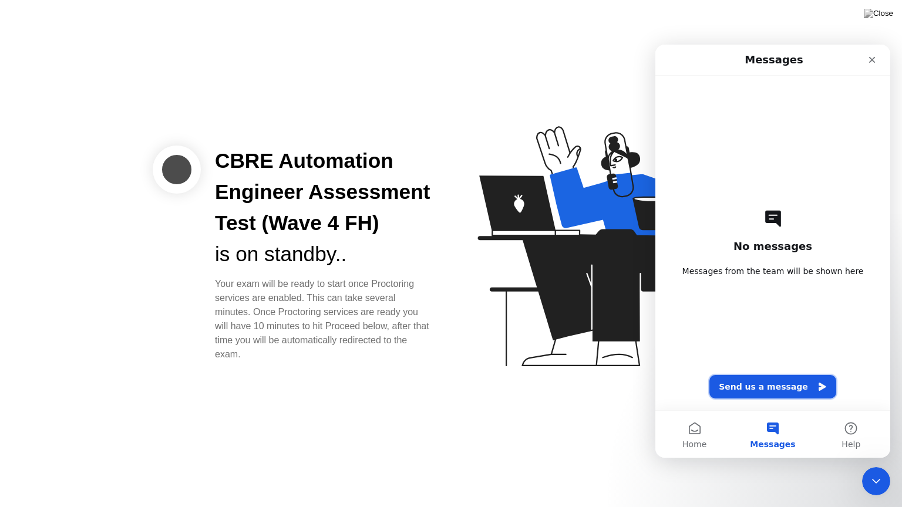
click at [763, 388] on button "Send us a message" at bounding box center [772, 386] width 127 height 23
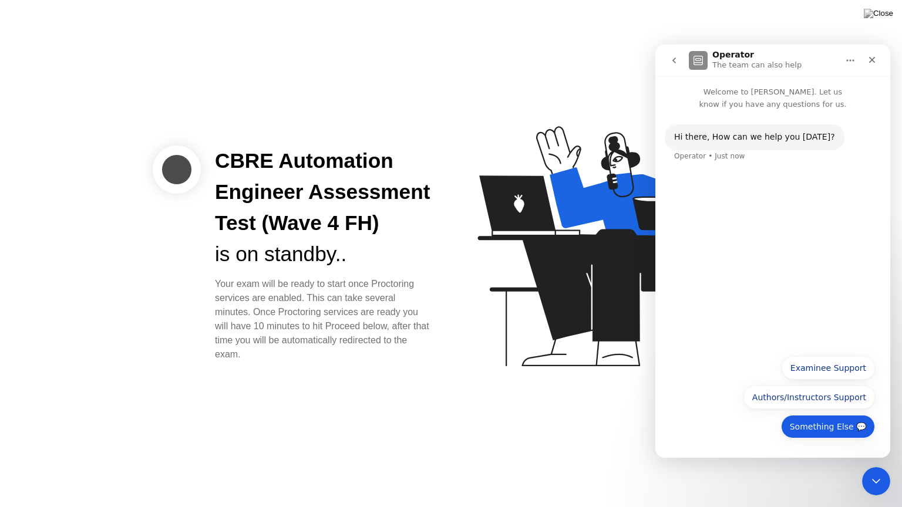
click at [824, 436] on button "Something Else 💬" at bounding box center [828, 426] width 94 height 23
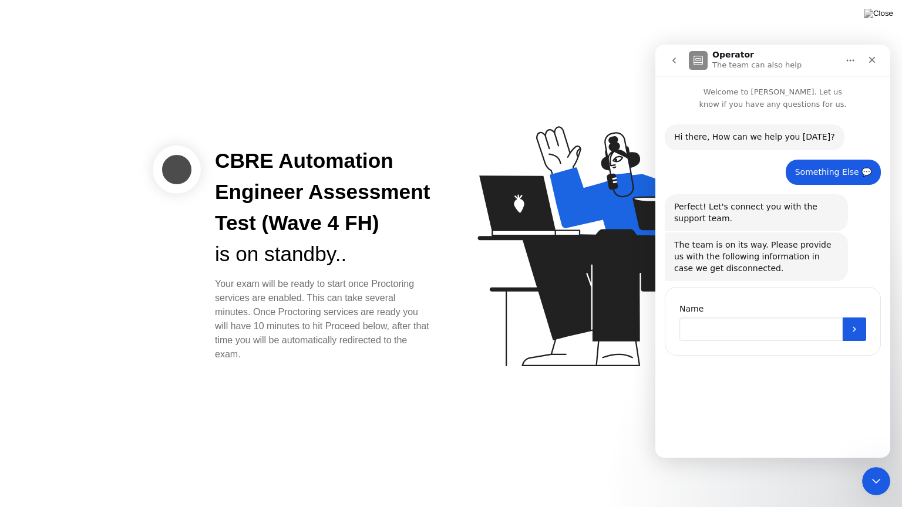
click at [730, 331] on input "Name" at bounding box center [760, 329] width 163 height 23
type input "**********"
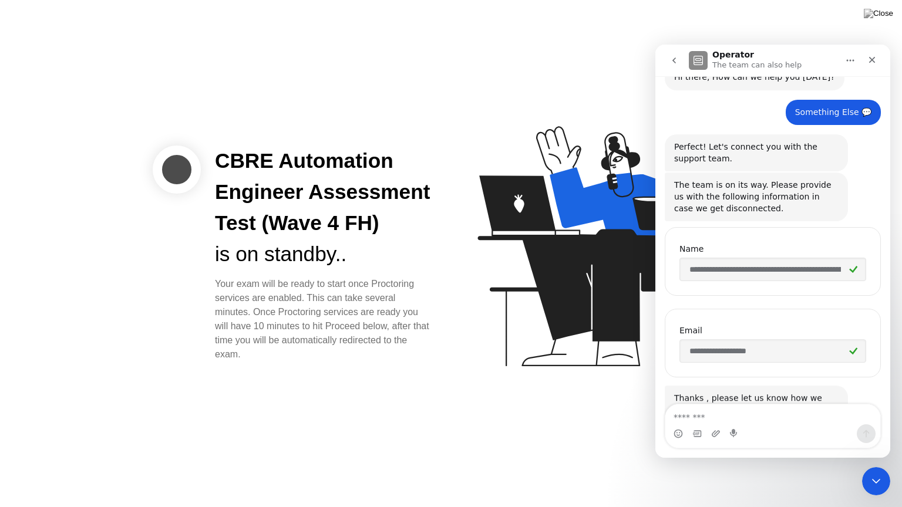
scroll to position [113, 0]
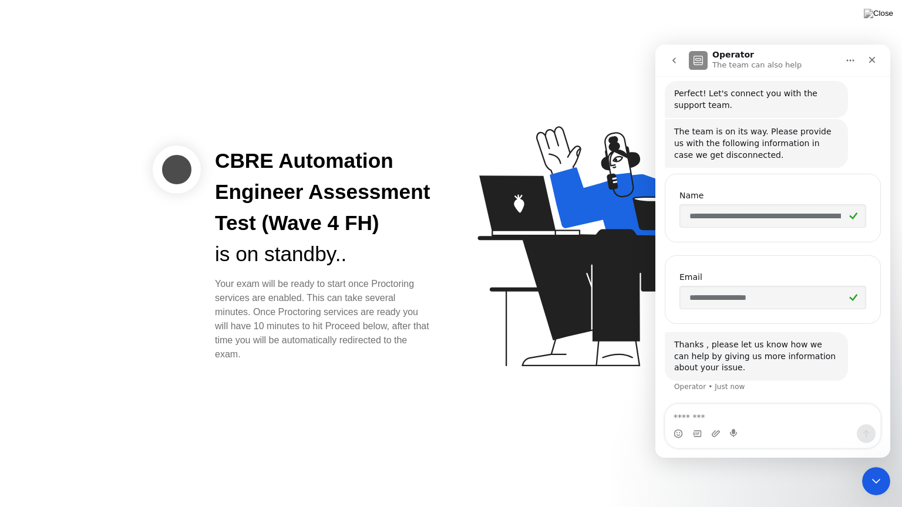
click at [752, 220] on input "**********" at bounding box center [772, 215] width 187 height 23
click at [750, 416] on textarea "Message…" at bounding box center [772, 415] width 215 height 20
paste textarea "**********"
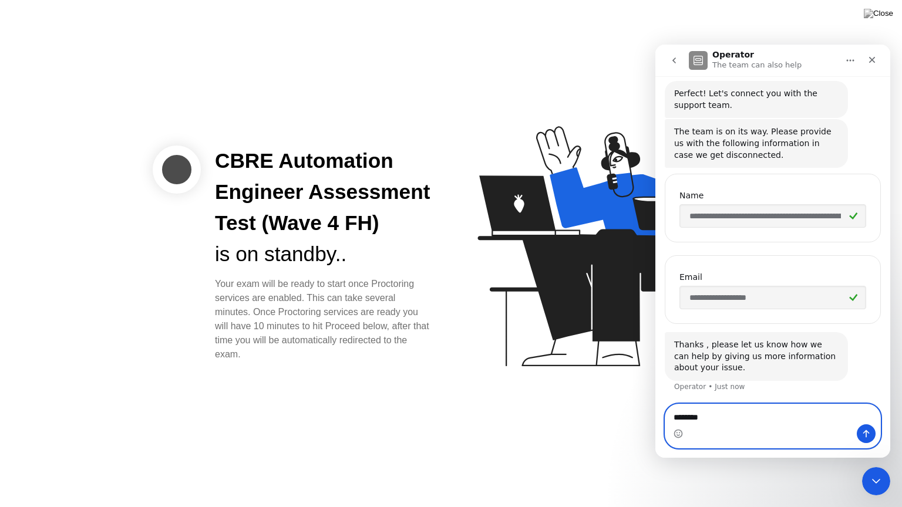
type textarea "**"
type textarea "*"
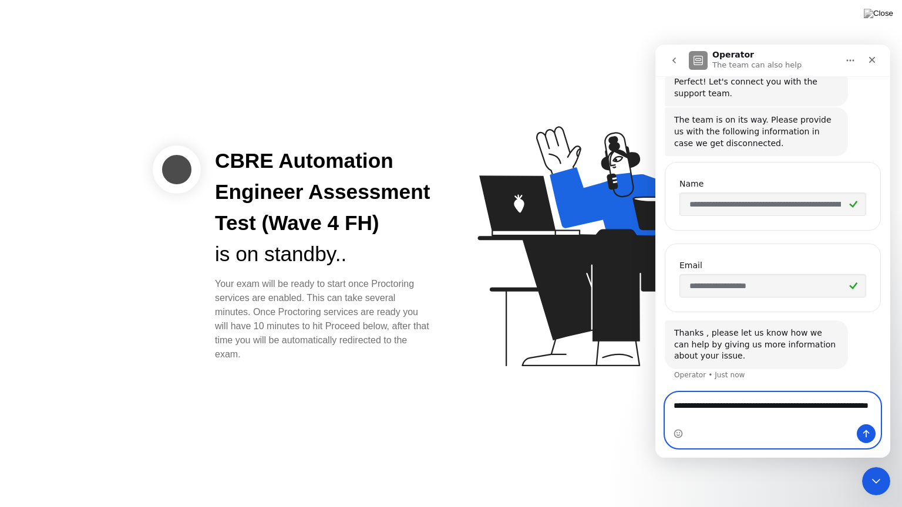
type textarea "**********"
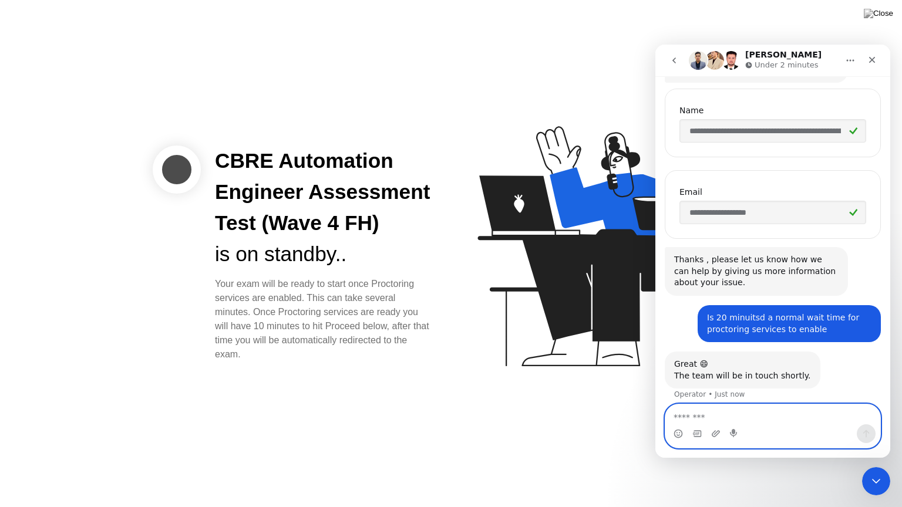
scroll to position [207, 0]
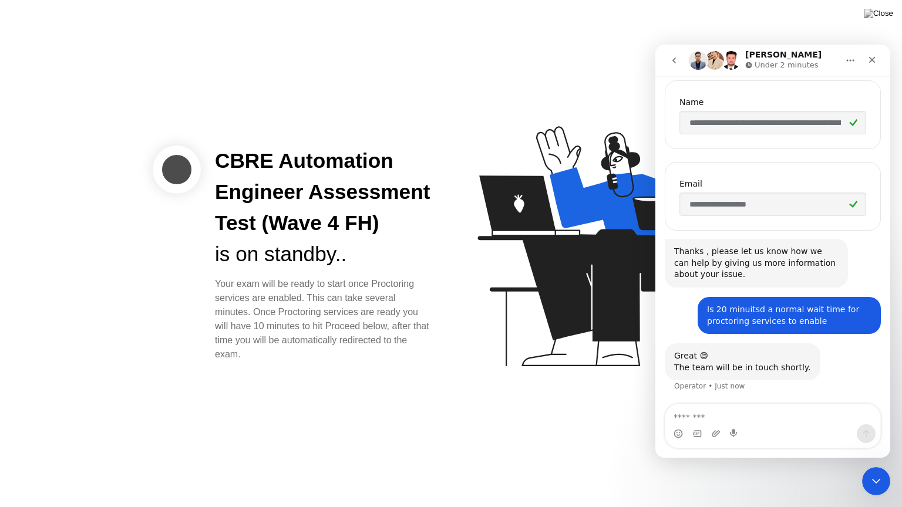
click at [849, 61] on icon "Home" at bounding box center [850, 60] width 9 height 9
click at [829, 59] on div "[PERSON_NAME] Under 2 minutes" at bounding box center [763, 61] width 149 height 21
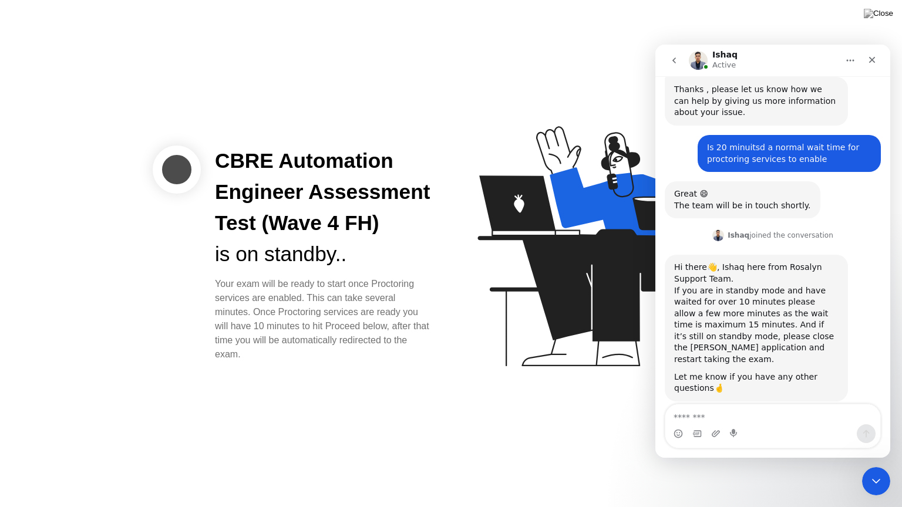
scroll to position [378, 0]
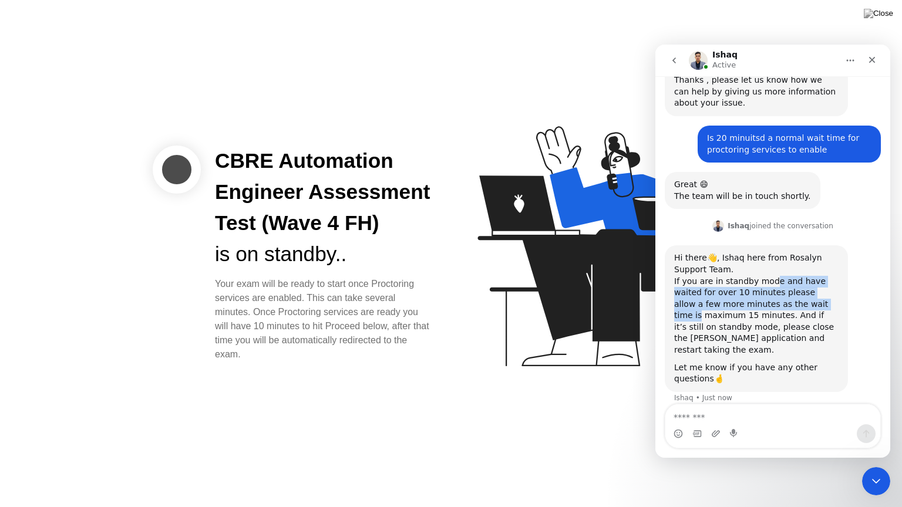
drag, startPoint x: 760, startPoint y: 277, endPoint x: 767, endPoint y: 308, distance: 31.8
click at [767, 308] on div "Hi there👋, Ishaq here from [PERSON_NAME] Support Team. If you are in standby mo…" at bounding box center [756, 304] width 164 height 103
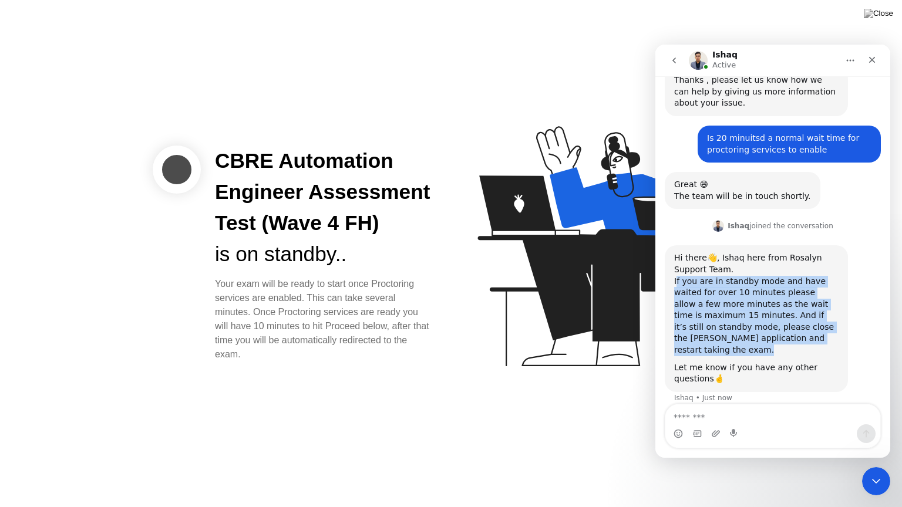
click at [767, 308] on div "Hi there👋, Ishaq here from [PERSON_NAME] Support Team. If you are in standby mo…" at bounding box center [756, 304] width 164 height 103
click at [740, 292] on div "Hi there👋, Ishaq here from [PERSON_NAME] Support Team. If you are in standby mo…" at bounding box center [756, 304] width 164 height 103
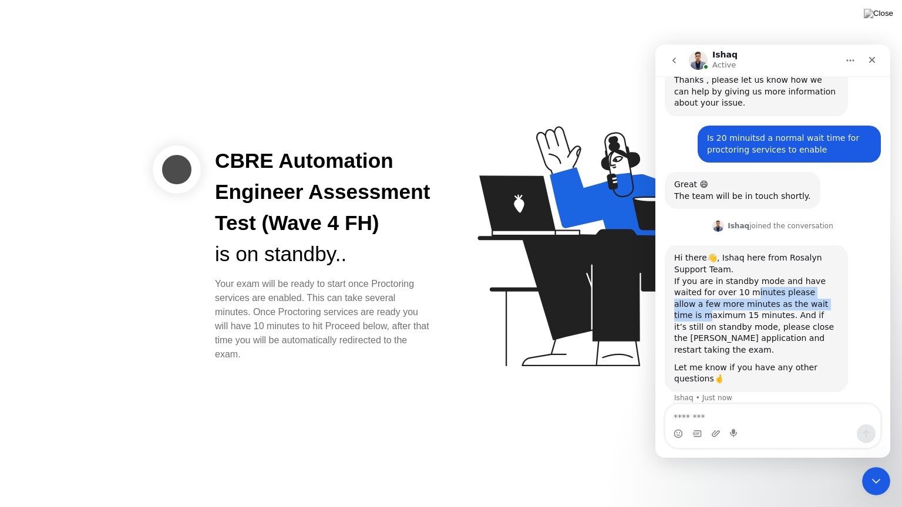
drag, startPoint x: 740, startPoint y: 292, endPoint x: 768, endPoint y: 298, distance: 28.8
click at [768, 298] on div "Hi there👋, Ishaq here from [PERSON_NAME] Support Team. If you are in standby mo…" at bounding box center [756, 304] width 164 height 103
drag, startPoint x: 816, startPoint y: 308, endPoint x: 774, endPoint y: 298, distance: 42.9
click at [774, 298] on div "Hi there👋, Ishaq here from [PERSON_NAME] Support Team. If you are in standby mo…" at bounding box center [756, 304] width 164 height 103
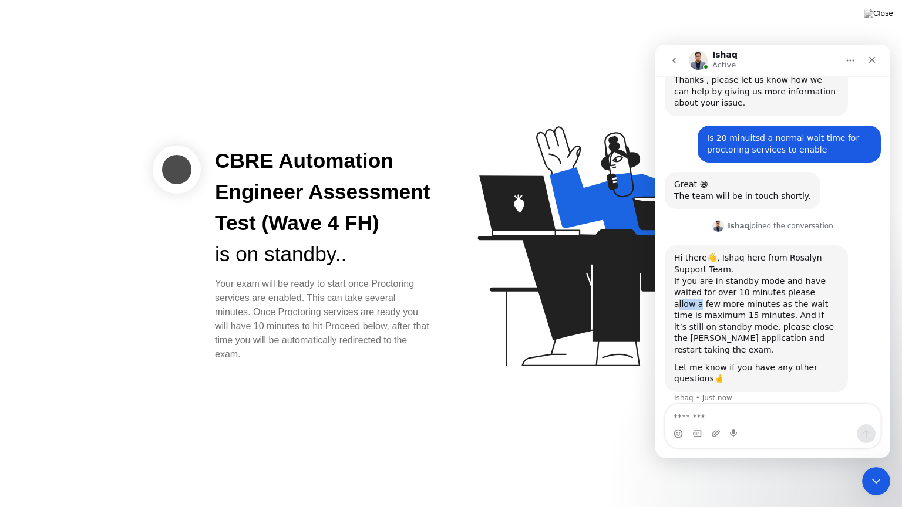
click at [774, 298] on div "Hi there👋, Ishaq here from [PERSON_NAME] Support Team. If you are in standby mo…" at bounding box center [756, 304] width 164 height 103
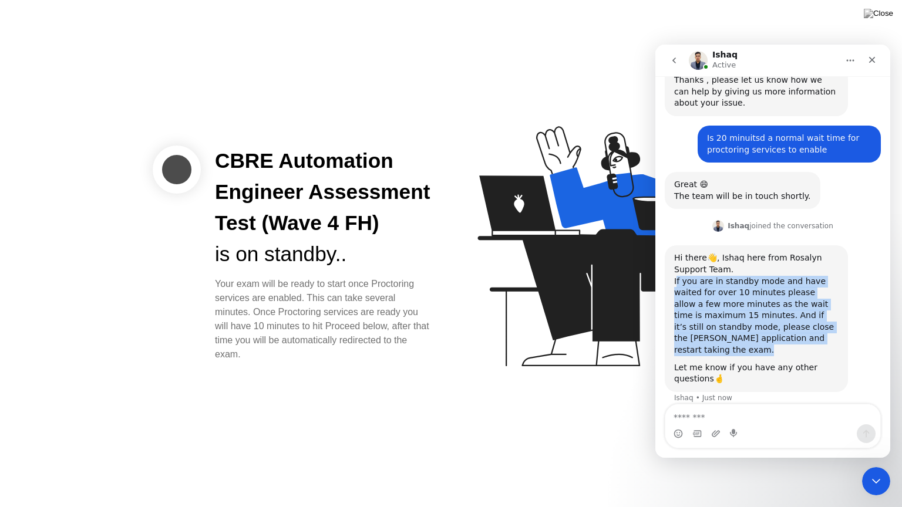
drag, startPoint x: 774, startPoint y: 298, endPoint x: 774, endPoint y: 305, distance: 7.0
click at [774, 305] on div "Hi there👋, Ishaq here from [PERSON_NAME] Support Team. If you are in standby mo…" at bounding box center [756, 304] width 164 height 103
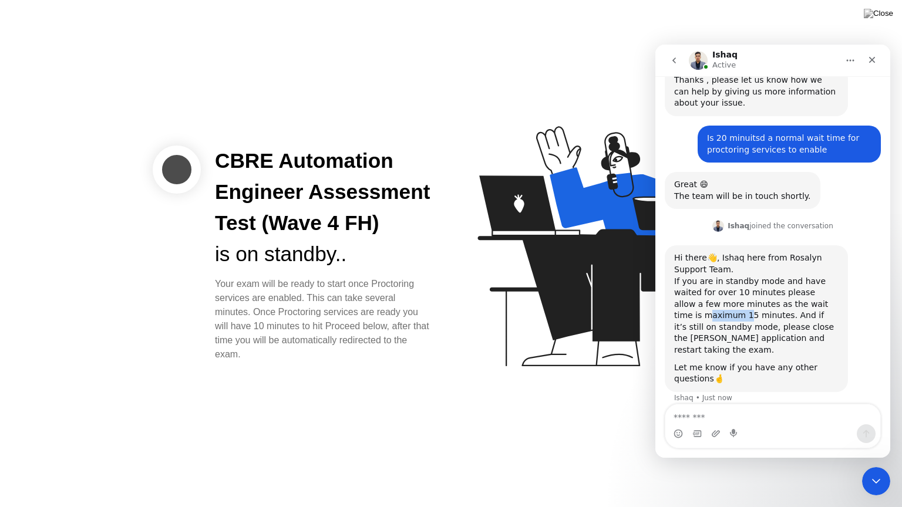
click at [774, 305] on div "Hi there👋, Ishaq here from [PERSON_NAME] Support Team. If you are in standby mo…" at bounding box center [756, 304] width 164 height 103
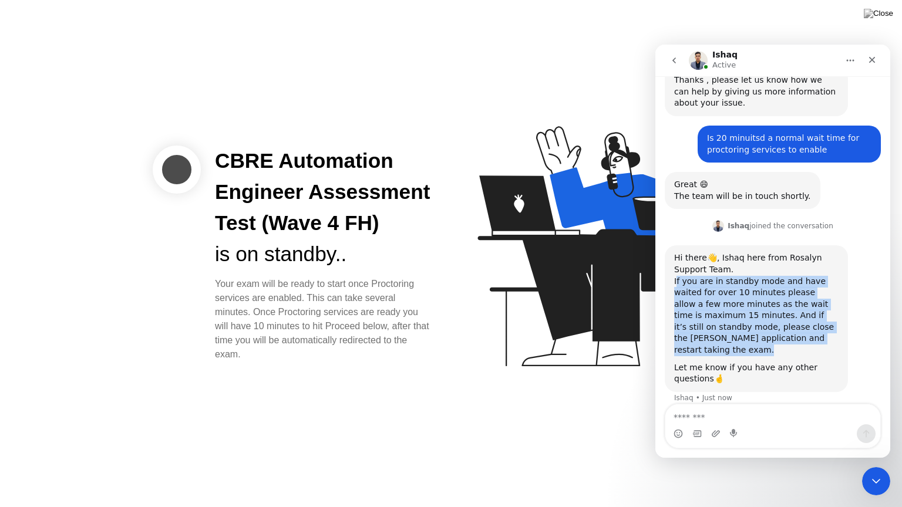
drag, startPoint x: 774, startPoint y: 305, endPoint x: 789, endPoint y: 310, distance: 16.2
click at [789, 310] on div "Hi there👋, Ishaq here from [PERSON_NAME] Support Team. If you are in standby mo…" at bounding box center [756, 304] width 164 height 103
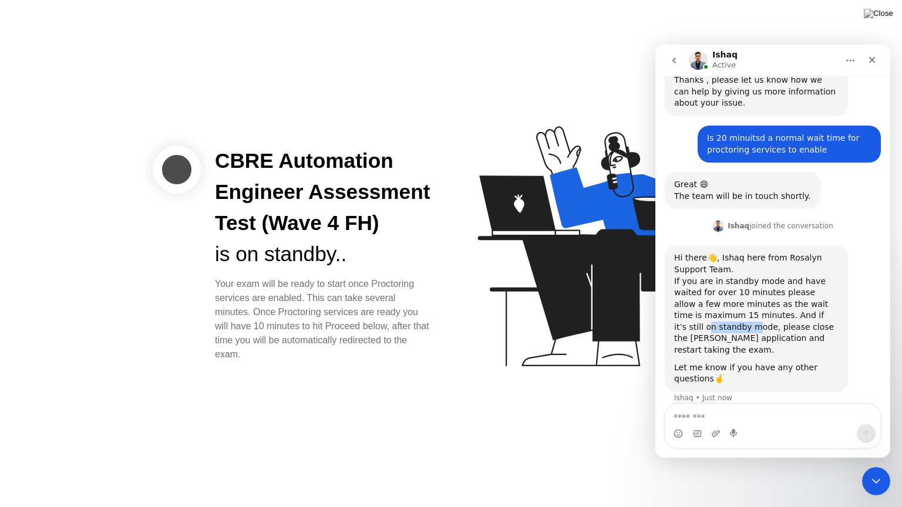
drag, startPoint x: 758, startPoint y: 312, endPoint x: 800, endPoint y: 320, distance: 43.0
click at [800, 320] on div "Hi there👋, Ishaq here from [PERSON_NAME] Support Team. If you are in standby mo…" at bounding box center [756, 304] width 164 height 103
drag, startPoint x: 702, startPoint y: 335, endPoint x: 742, endPoint y: 330, distance: 39.7
click at [742, 330] on div "Hi there👋, Ishaq here from [PERSON_NAME] Support Team. If you are in standby mo…" at bounding box center [756, 304] width 164 height 103
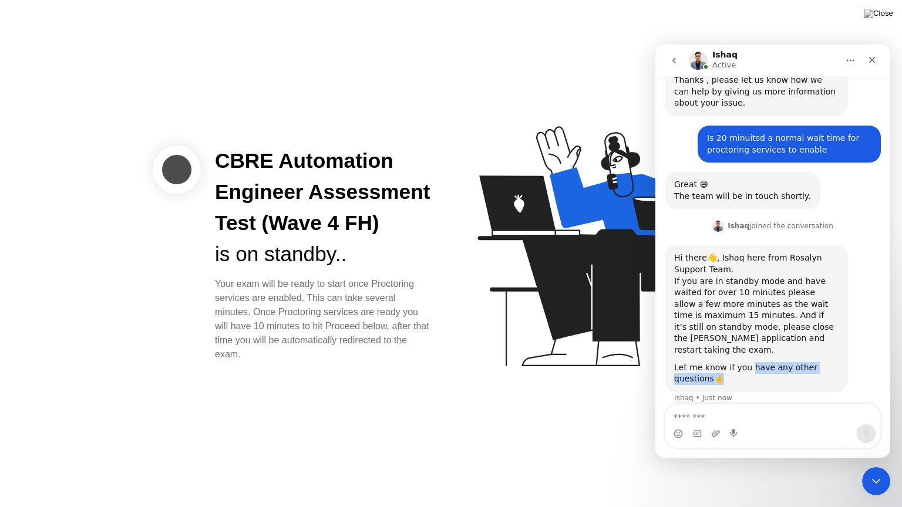
drag, startPoint x: 746, startPoint y: 359, endPoint x: 811, endPoint y: 373, distance: 66.7
click at [811, 373] on div "Hi there👋, Ishaq here from [PERSON_NAME] Support Team. If you are in standby mo…" at bounding box center [756, 318] width 183 height 147
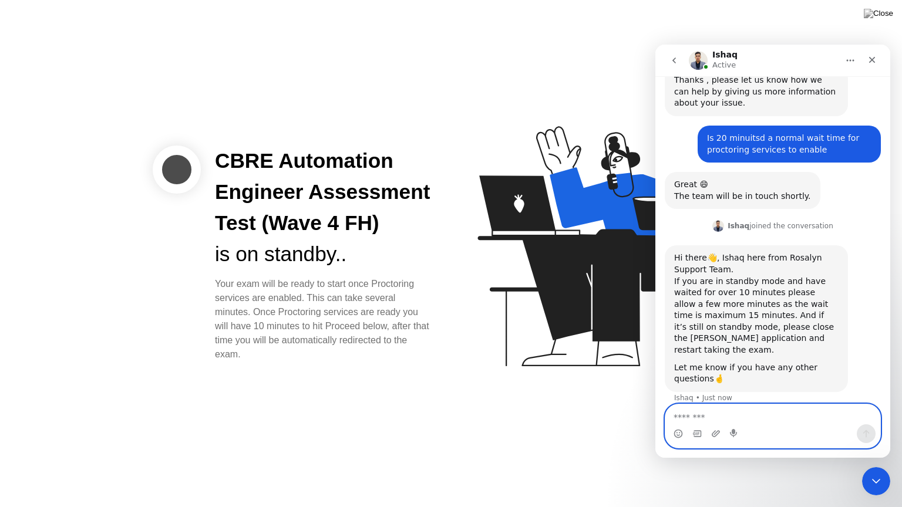
click at [761, 413] on textarea "Message…" at bounding box center [772, 415] width 215 height 20
type textarea "**********"
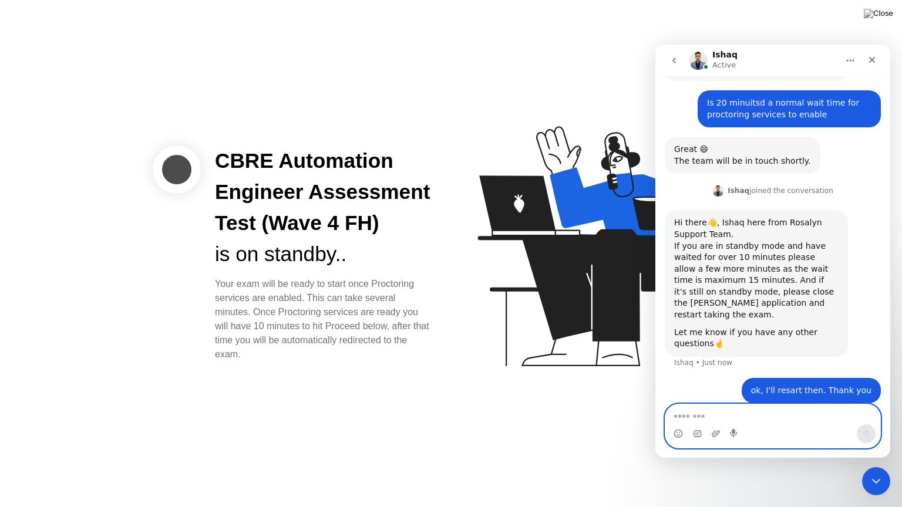
scroll to position [412, 0]
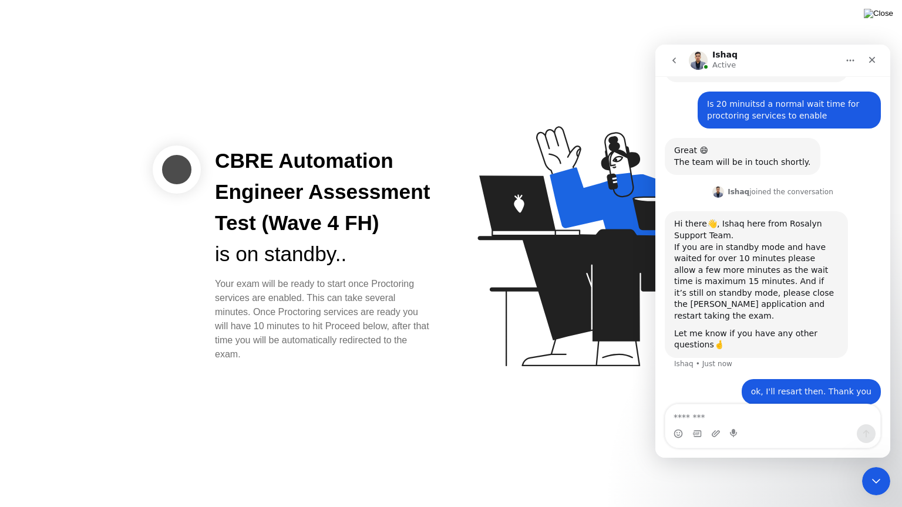
click at [890, 14] on img at bounding box center [878, 13] width 29 height 9
